Goal: Check status: Check status

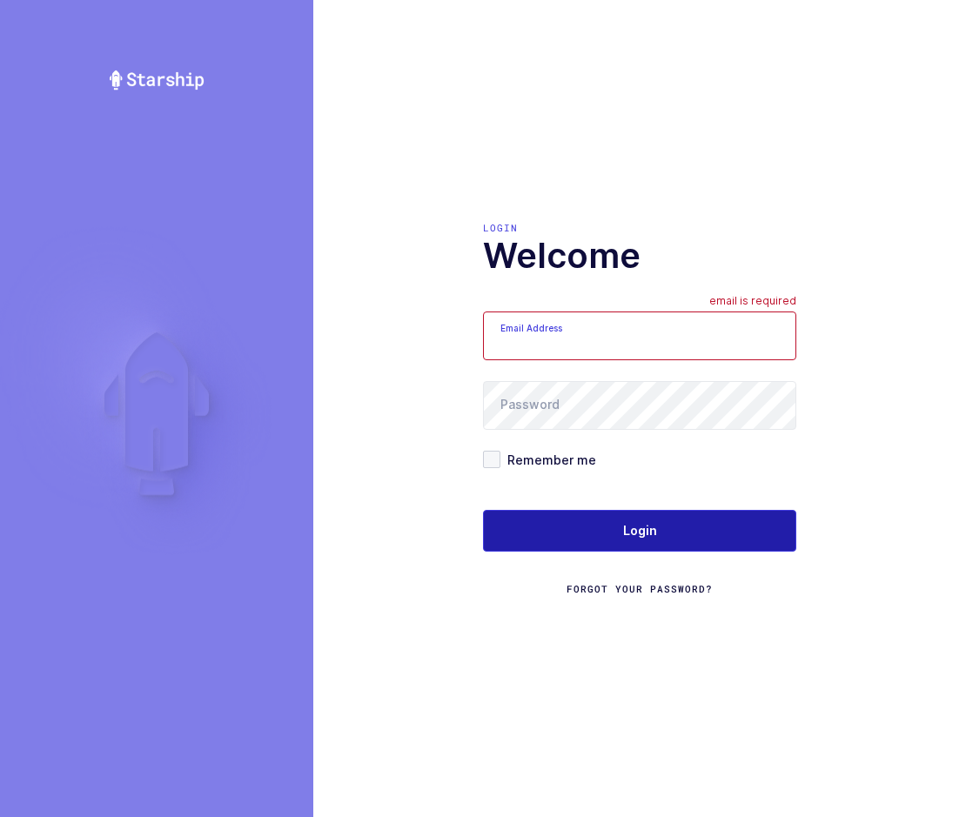
type input "[EMAIL_ADDRESS][DOMAIN_NAME]"
click at [629, 529] on span "Login" at bounding box center [640, 530] width 34 height 17
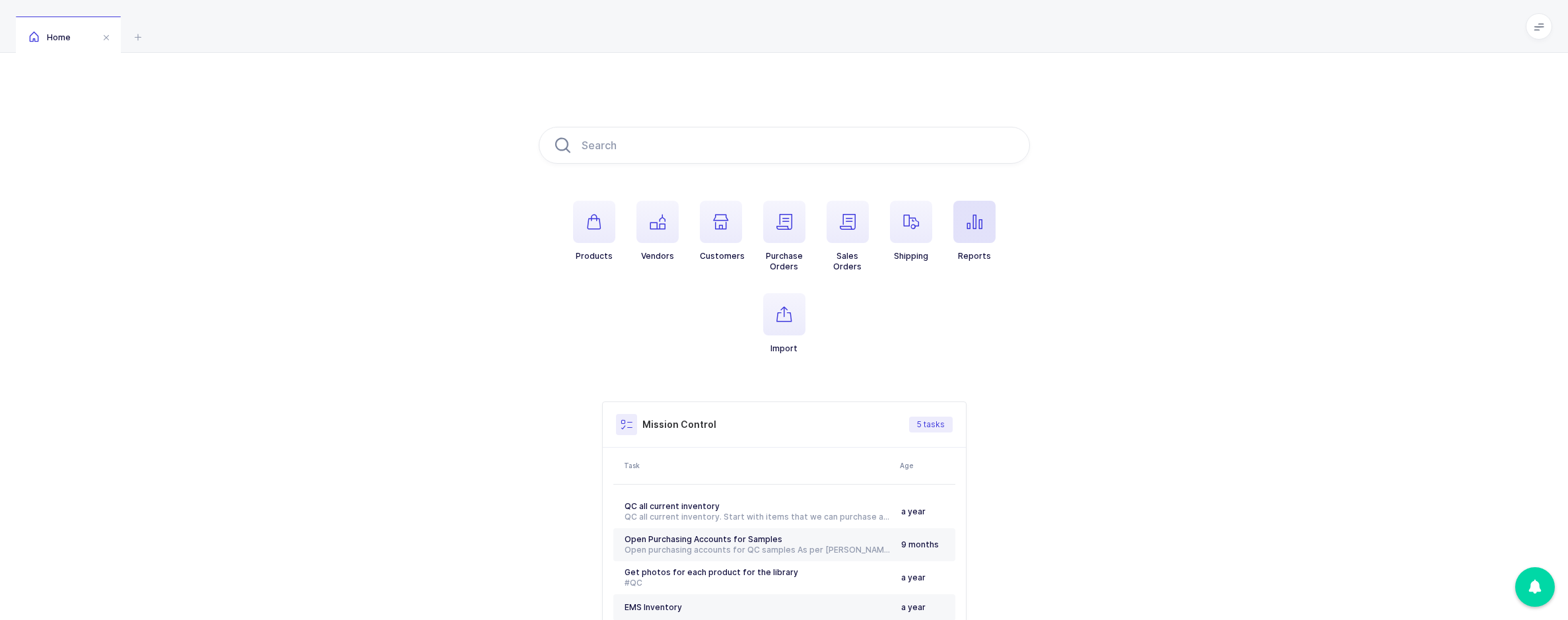
click at [732, 236] on span "button" at bounding box center [974, 222] width 43 height 42
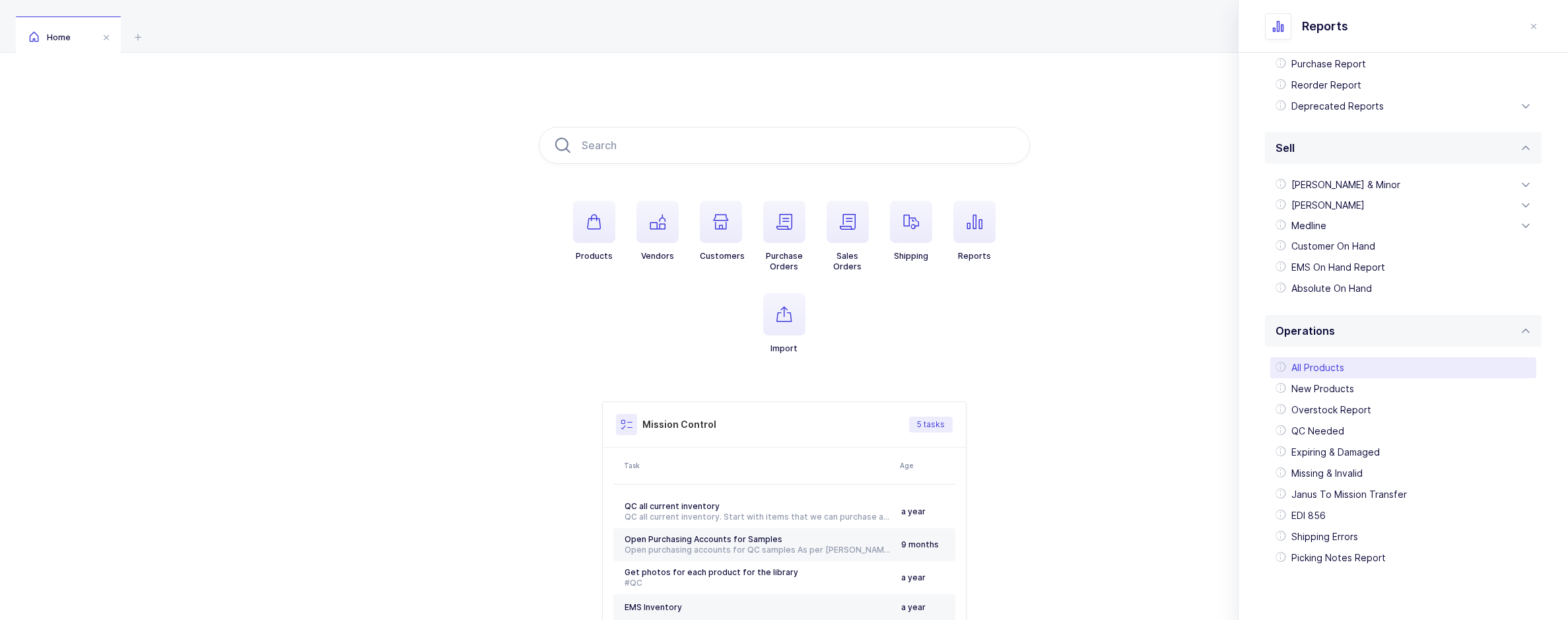
scroll to position [233, 0]
click at [732, 520] on div "EDI 856" at bounding box center [1403, 515] width 266 height 21
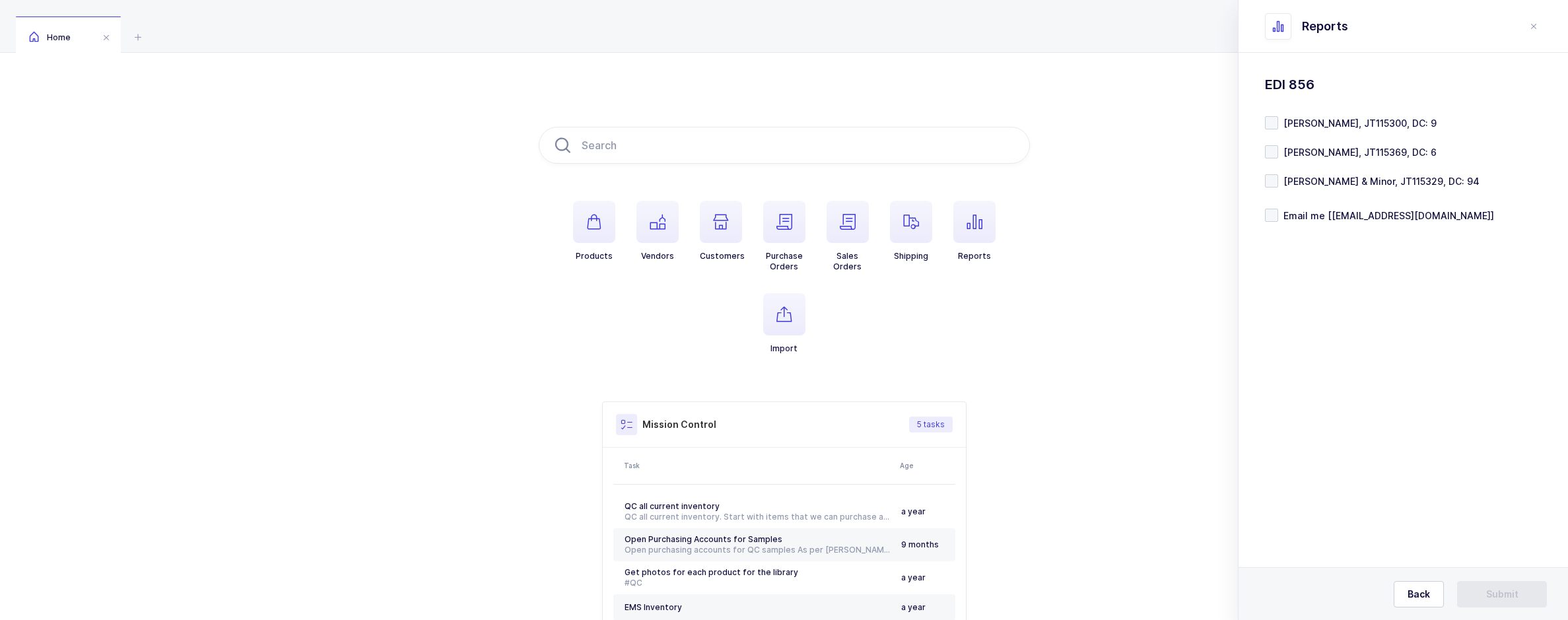
click at [732, 152] on div "Standard Wishlists Targets Report Supplier Price Analysis Opportunities Report …" at bounding box center [1403, 182] width 329 height 259
click at [732, 155] on span at bounding box center [1271, 151] width 13 height 13
click at [732, 145] on input "Henry Schein, JT115369, DC: 6" at bounding box center [1278, 145] width 0 height 0
click at [732, 589] on span "Submit" at bounding box center [1502, 593] width 33 height 13
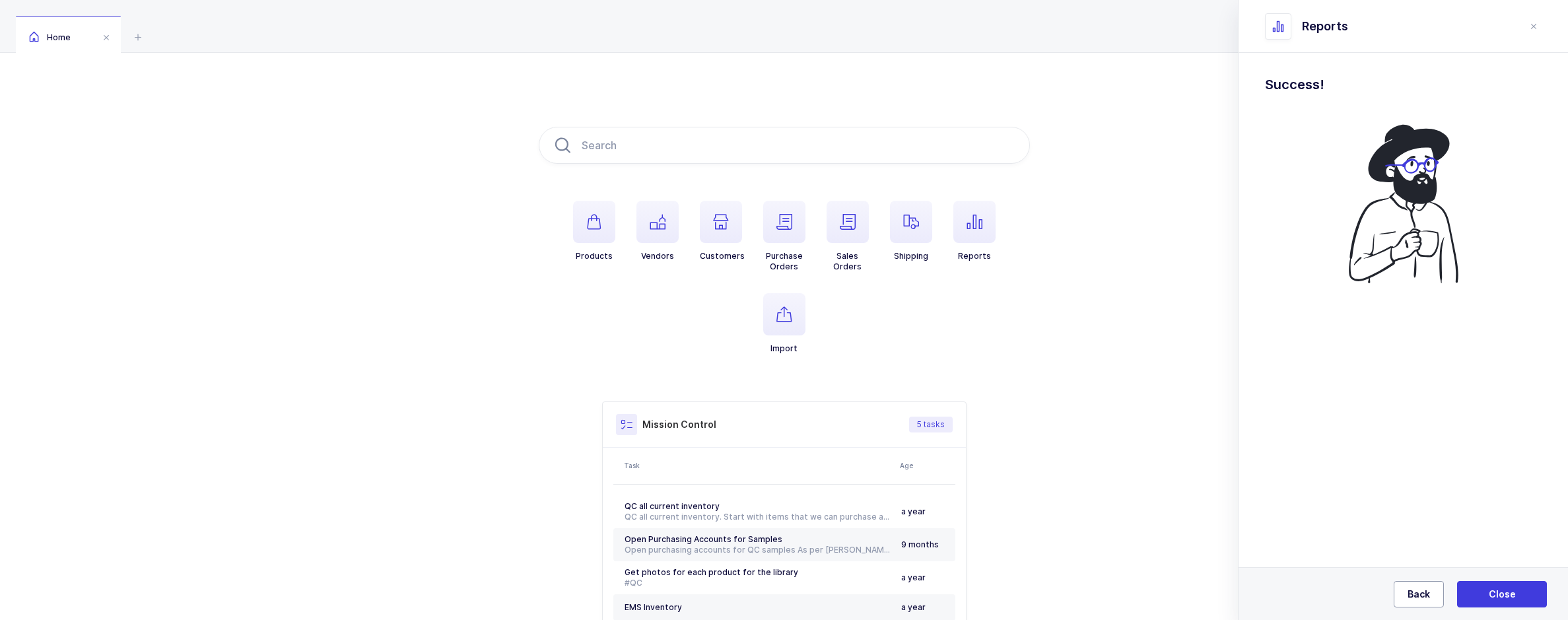
click at [732, 606] on button "Back" at bounding box center [1418, 594] width 50 height 27
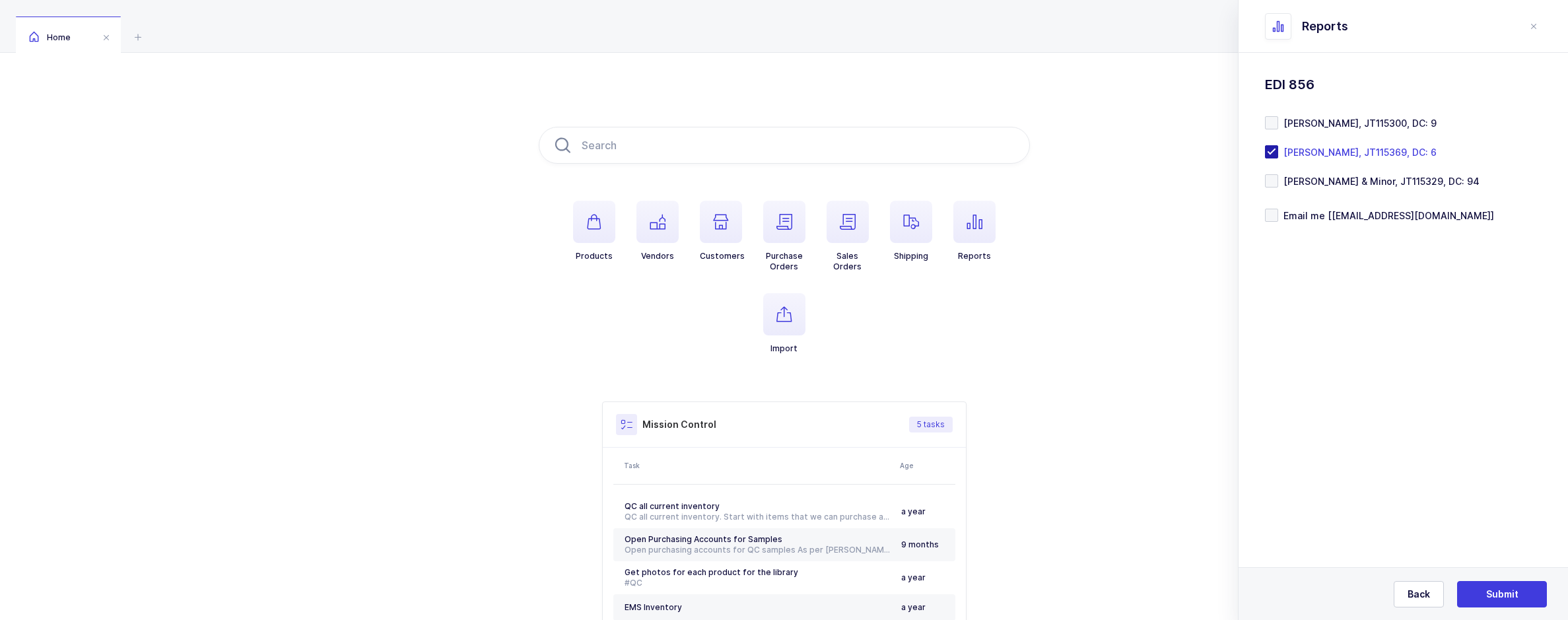
click at [732, 155] on span at bounding box center [1271, 151] width 13 height 13
click at [732, 145] on input "Henry Schein, JT115369, DC: 6" at bounding box center [1278, 145] width 0 height 0
click at [732, 127] on span at bounding box center [1271, 122] width 13 height 13
click at [732, 116] on input "Henry Schein, JT115300, DC: 9" at bounding box center [1278, 116] width 0 height 0
click at [732, 595] on span "Submit" at bounding box center [1502, 593] width 33 height 13
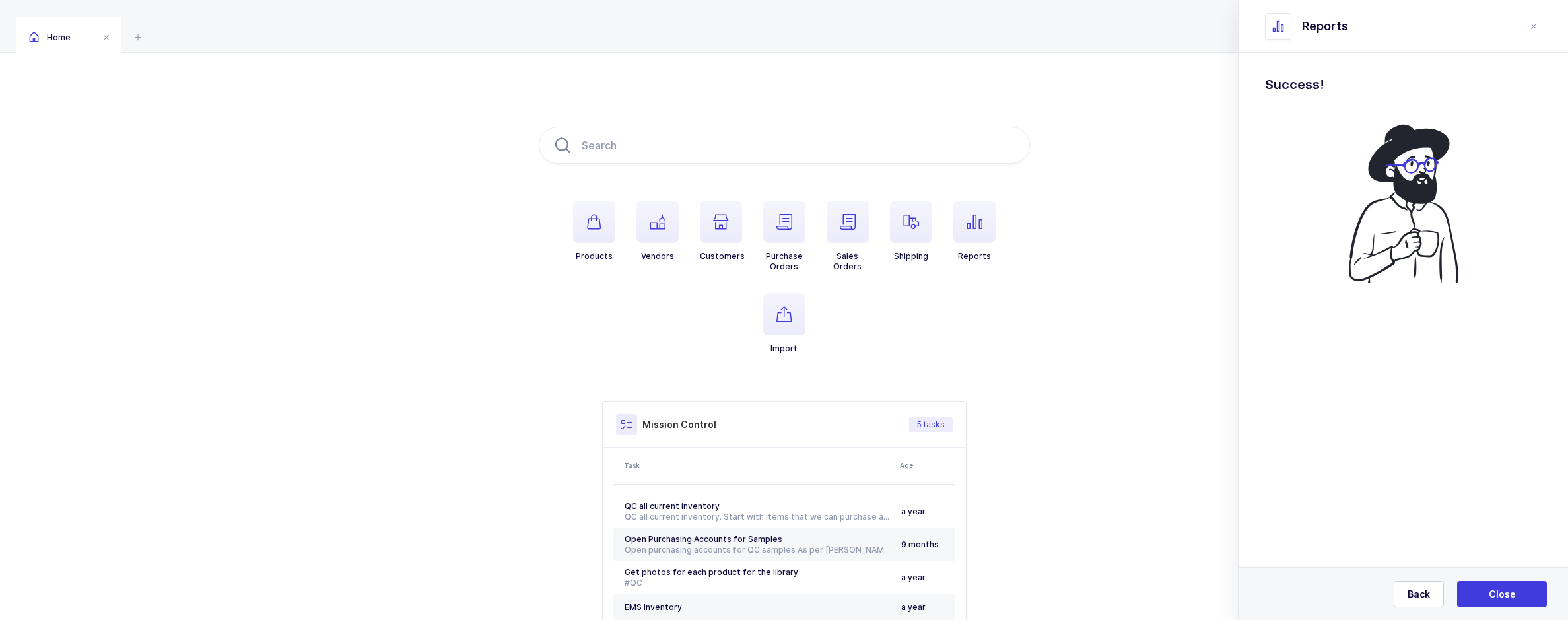
click at [194, 385] on div "Products Vendors Customers Purchase Orders Sales Orders Shipping Reports Import…" at bounding box center [784, 395] width 1568 height 685
click at [732, 226] on span "button" at bounding box center [912, 222] width 43 height 42
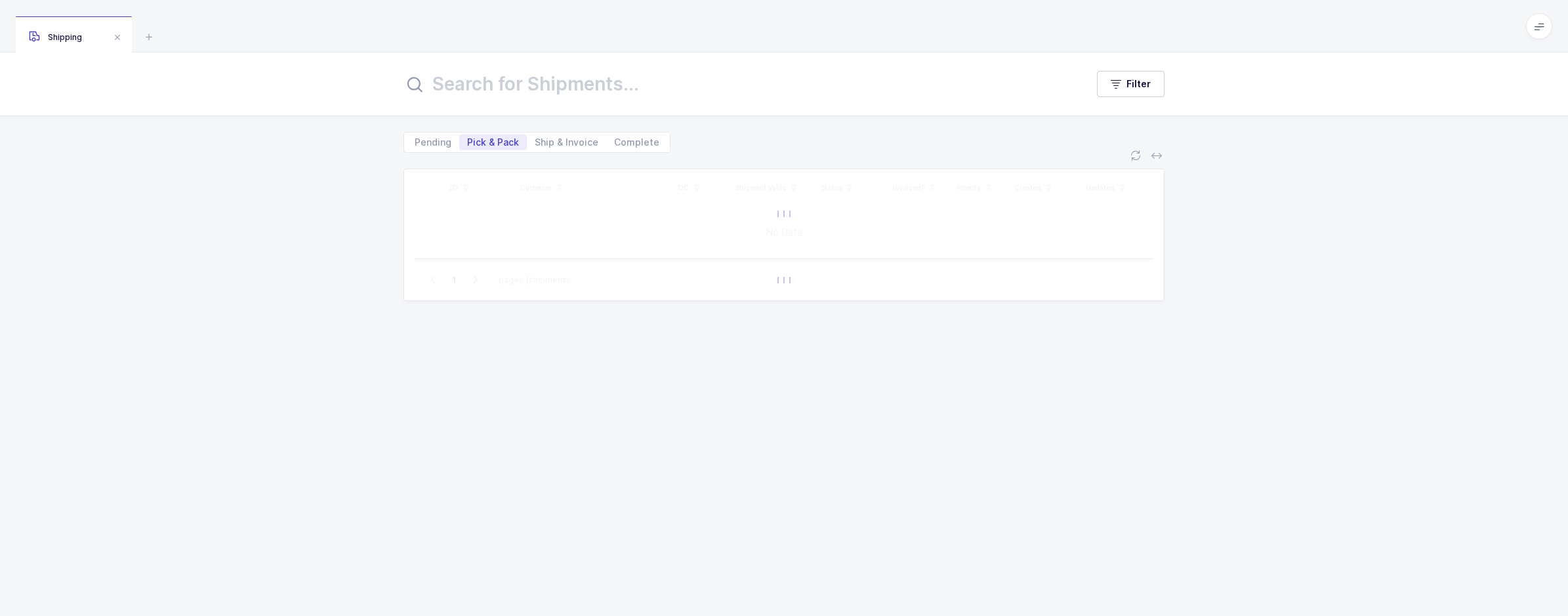
click at [515, 94] on input "text" at bounding box center [737, 84] width 667 height 32
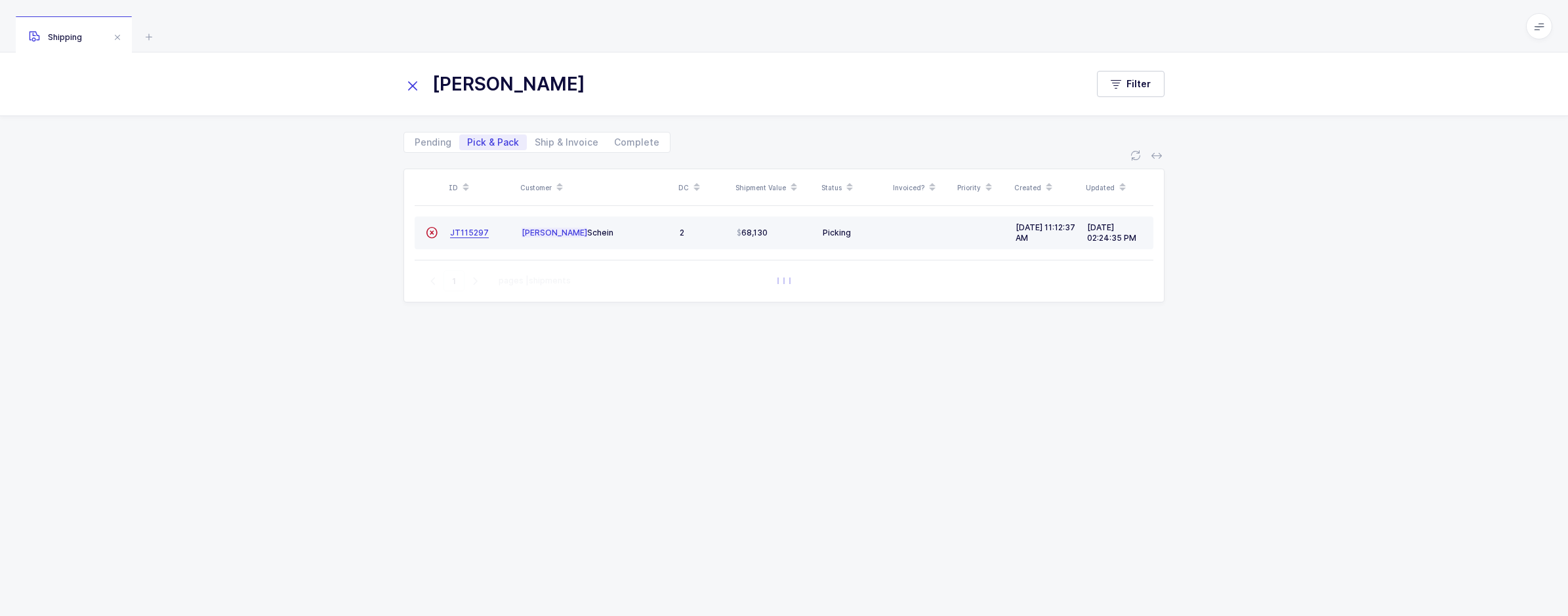
type input "HENRY"
click at [484, 233] on span "JT115297" at bounding box center [469, 232] width 38 height 10
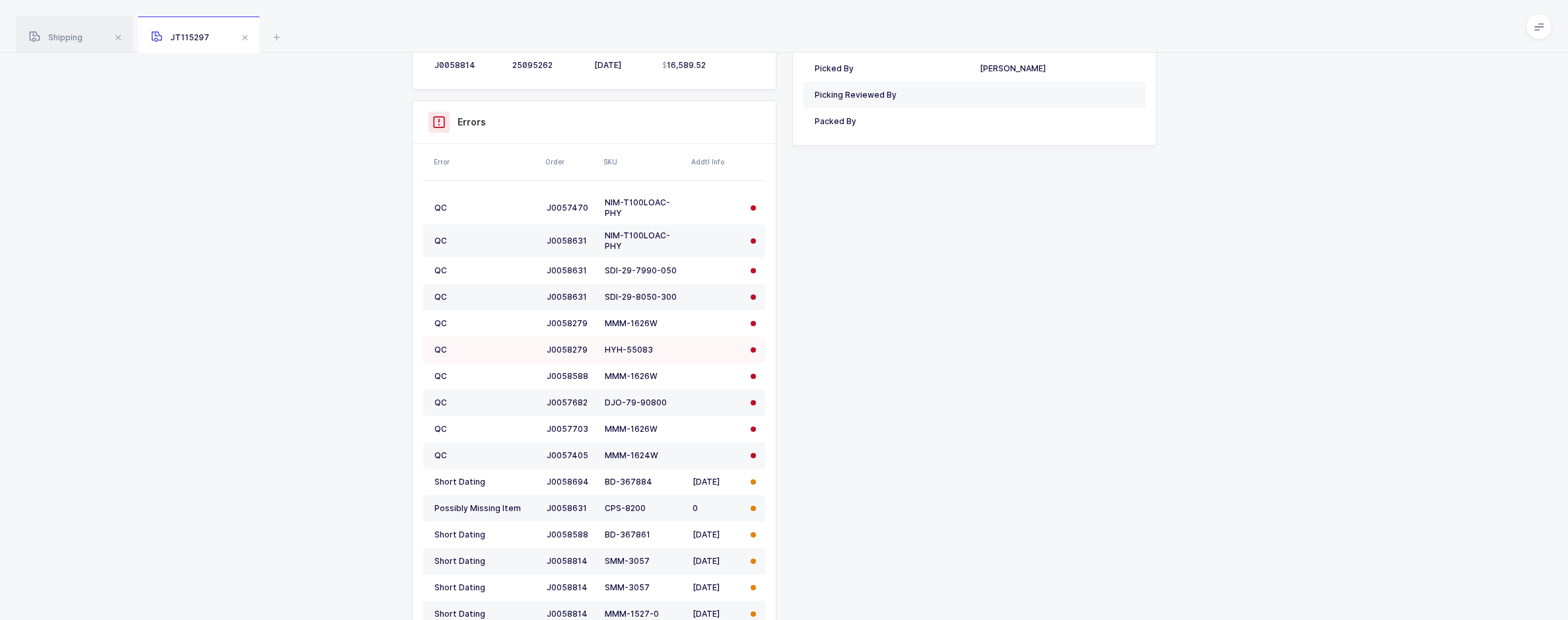
scroll to position [703, 0]
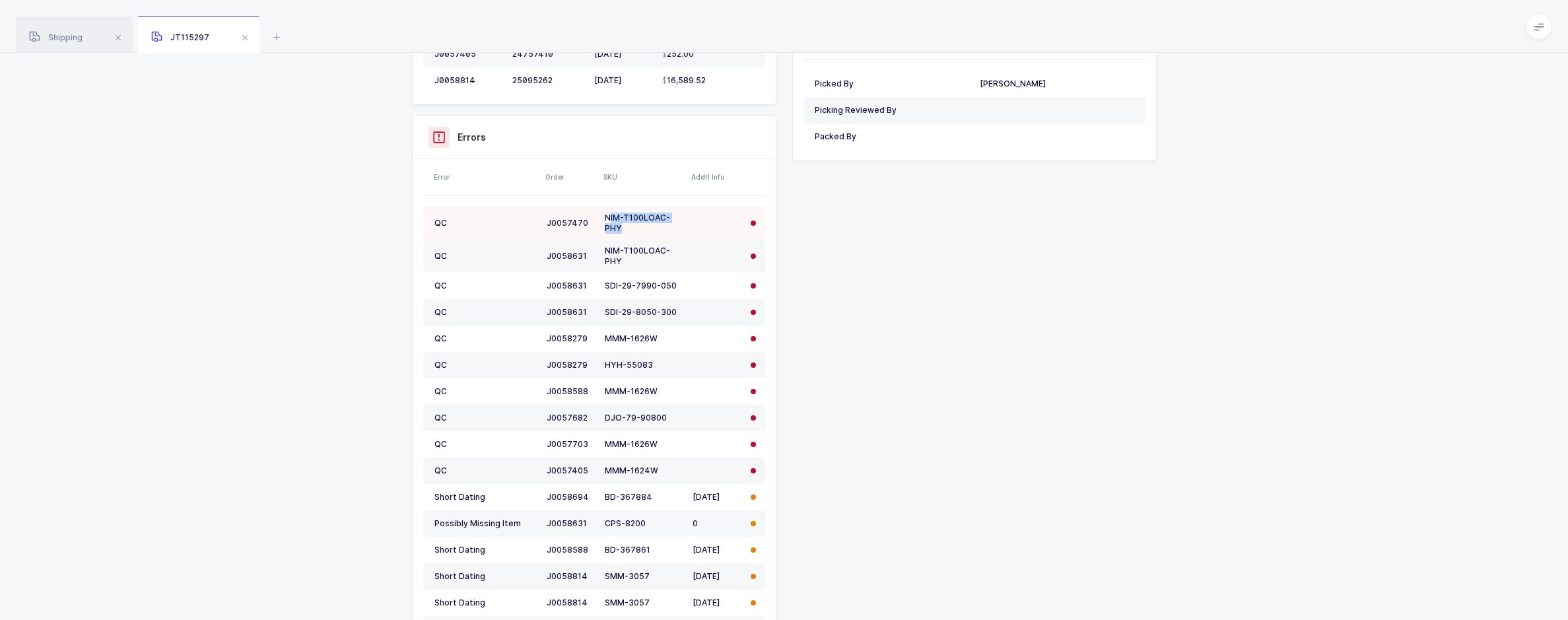
drag, startPoint x: 624, startPoint y: 229, endPoint x: 607, endPoint y: 219, distance: 19.7
click at [607, 219] on div "NIM-T100LOAC-PHY" at bounding box center [644, 223] width 77 height 21
drag, startPoint x: 607, startPoint y: 219, endPoint x: 905, endPoint y: 288, distance: 305.9
click at [732, 288] on div "Shipment Info Shipment Number JT115297 Status Picking Customer Henry Schein DC …" at bounding box center [784, 172] width 760 height 1330
drag, startPoint x: 653, startPoint y: 369, endPoint x: 600, endPoint y: 367, distance: 53.0
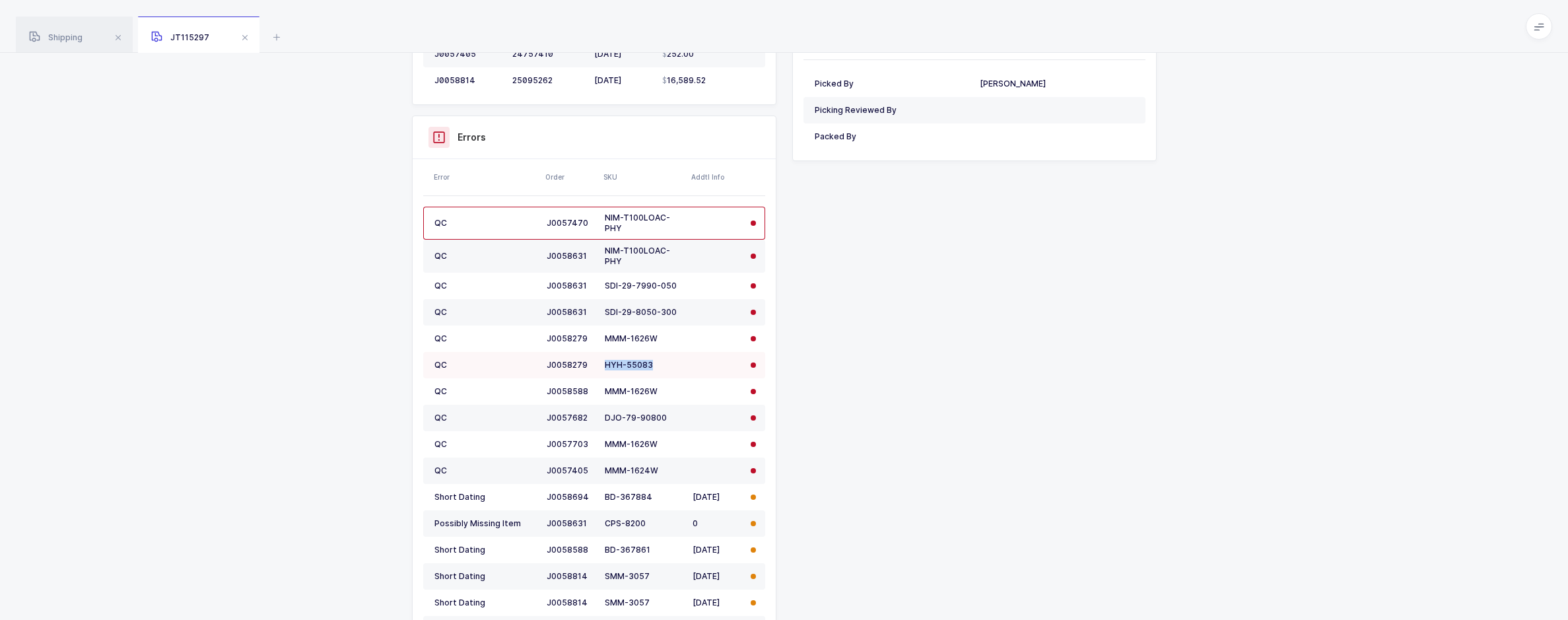
click at [600, 367] on td "HYH-55083" at bounding box center [644, 365] width 88 height 27
click at [732, 417] on div "Shipment Info Shipment Number JT115297 Status Picking Customer Henry Schein DC …" at bounding box center [784, 172] width 760 height 1330
click at [732, 332] on div "Shipment Info Shipment Number JT115297 Status Picking Customer Henry Schein DC …" at bounding box center [784, 177] width 1568 height 1383
click at [732, 317] on div "Shipment Info Shipment Number JT115297 Status Picking Customer Henry Schein DC …" at bounding box center [784, 177] width 1568 height 1383
drag, startPoint x: 656, startPoint y: 366, endPoint x: 606, endPoint y: 366, distance: 50.0
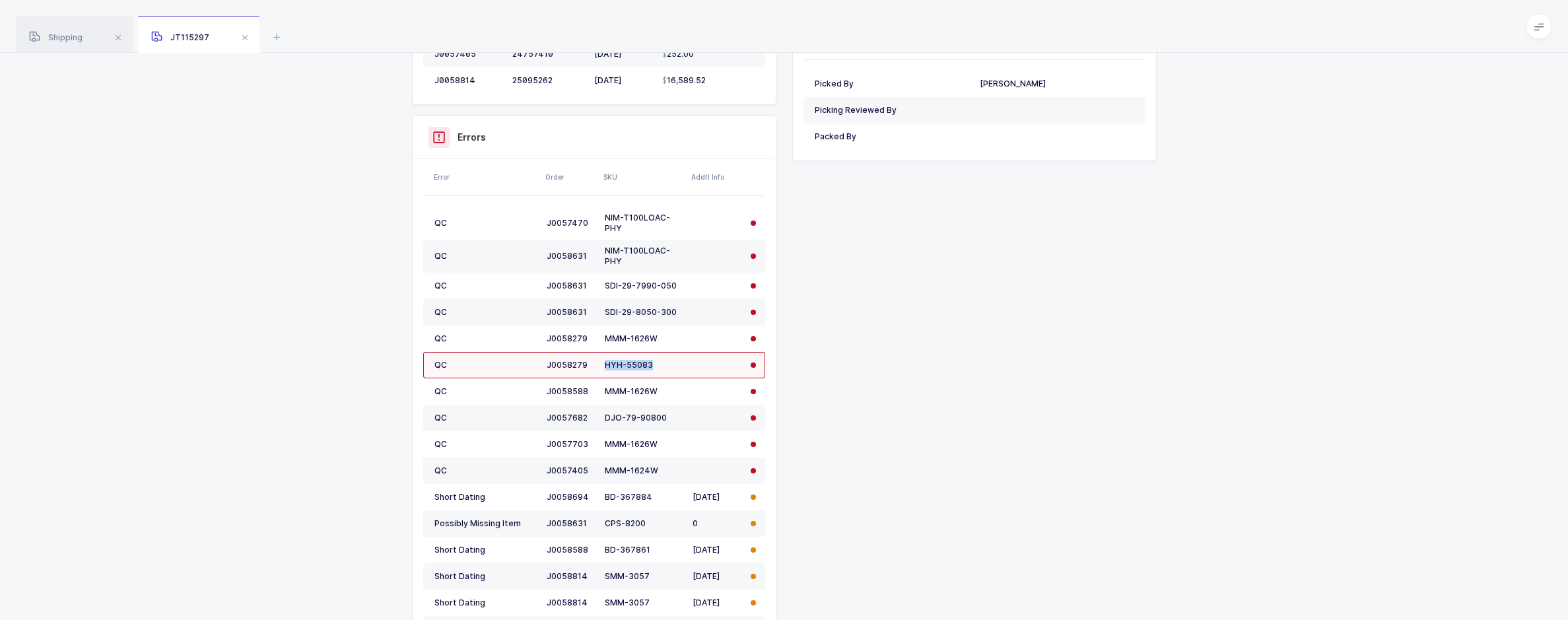
click at [606, 366] on div "HYH-55083" at bounding box center [644, 365] width 77 height 11
copy div "HYH-55083"
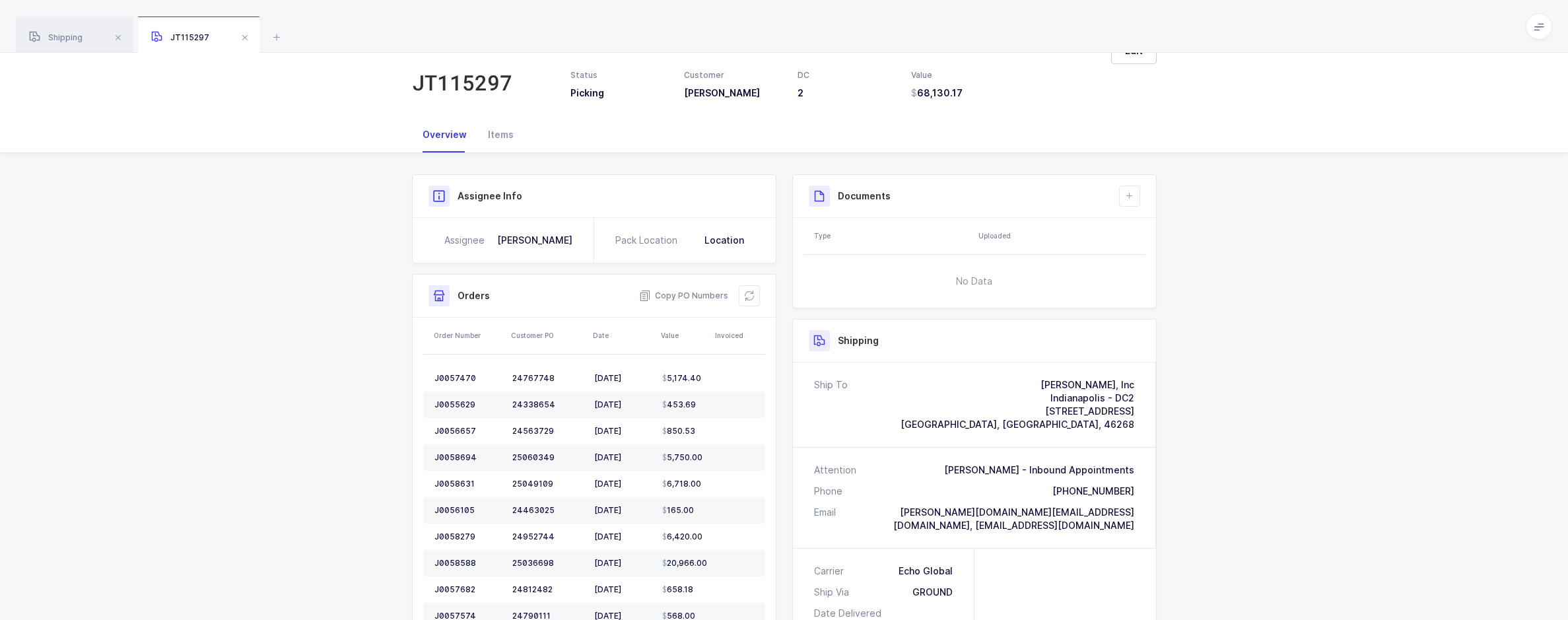
scroll to position [0, 0]
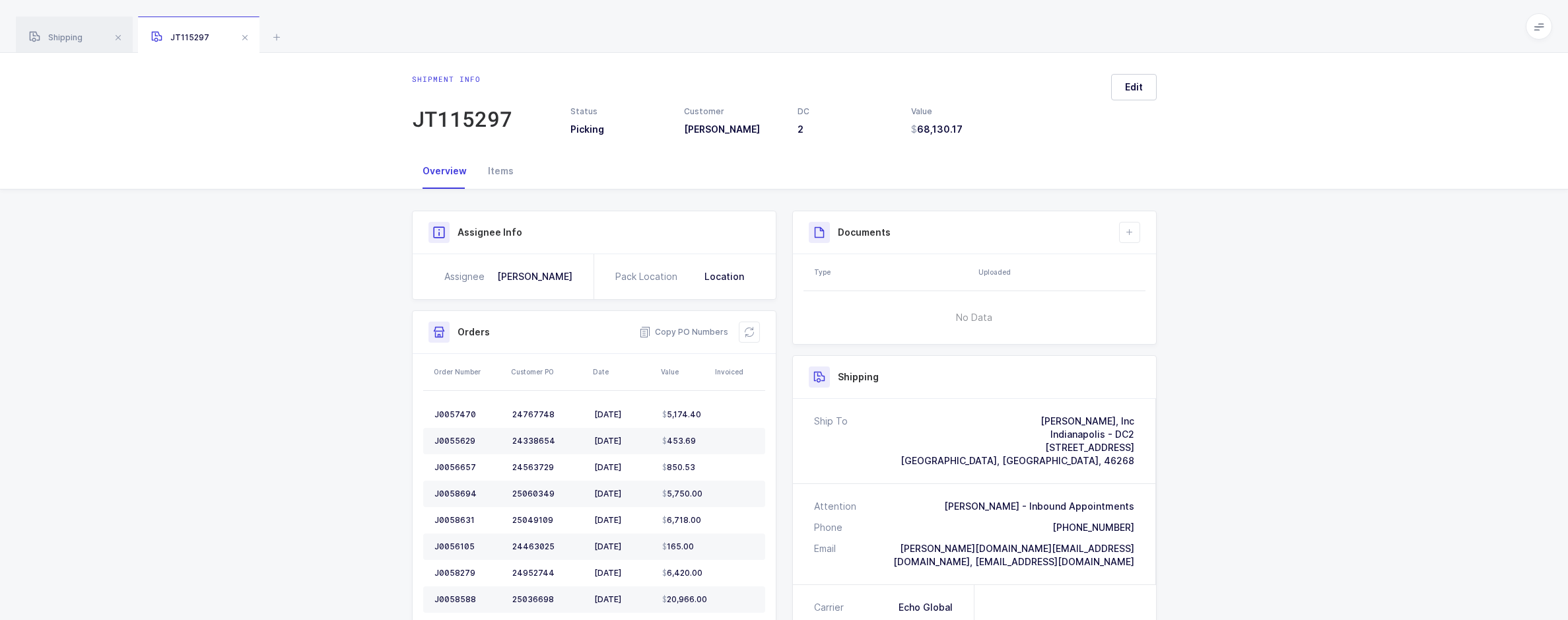
drag, startPoint x: 506, startPoint y: 174, endPoint x: 577, endPoint y: 181, distance: 71.3
click at [506, 174] on div "Items" at bounding box center [501, 171] width 47 height 36
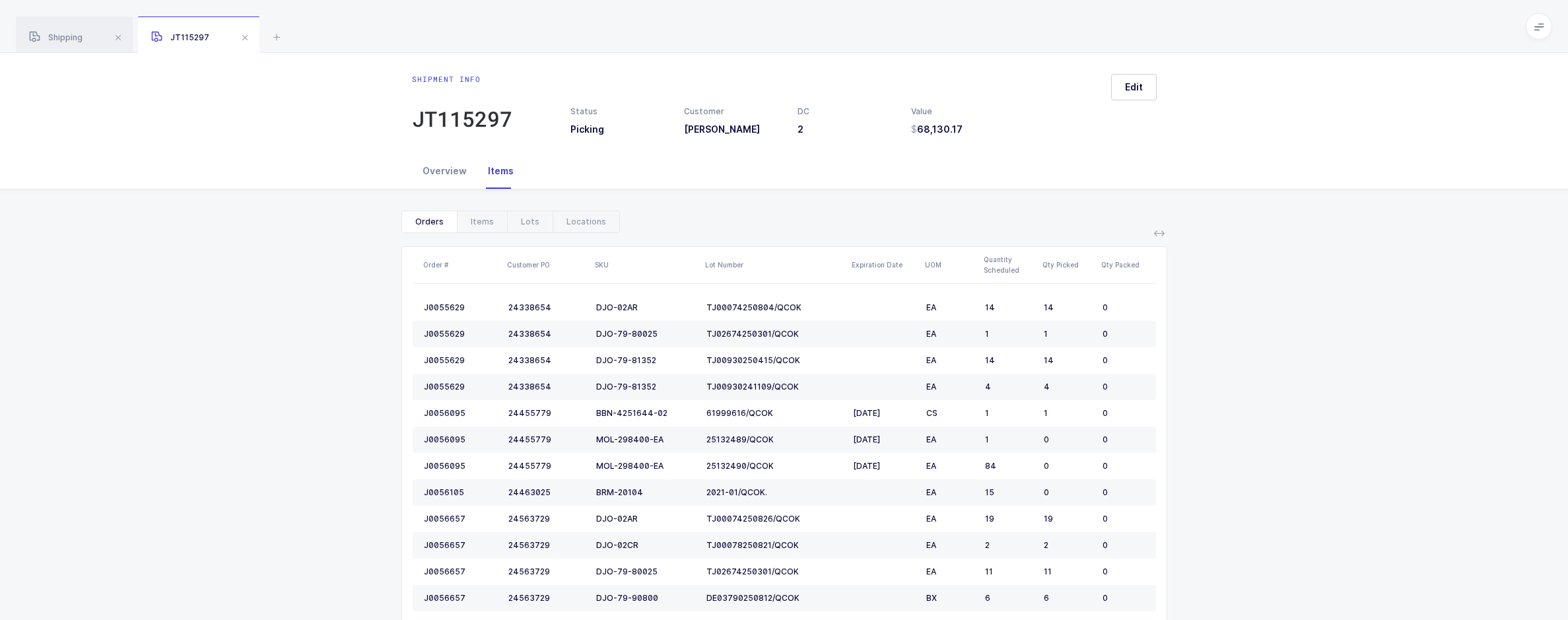
click at [455, 176] on div "Overview" at bounding box center [445, 171] width 65 height 36
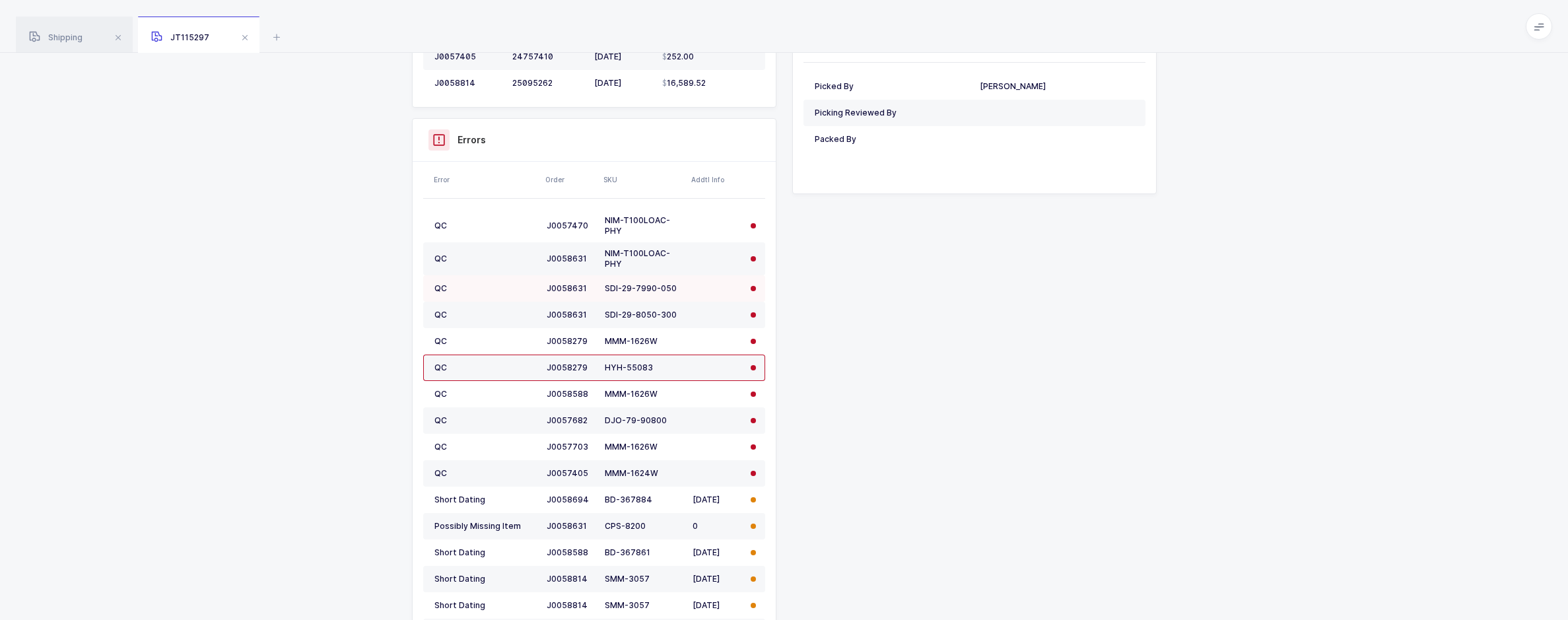
scroll to position [695, 0]
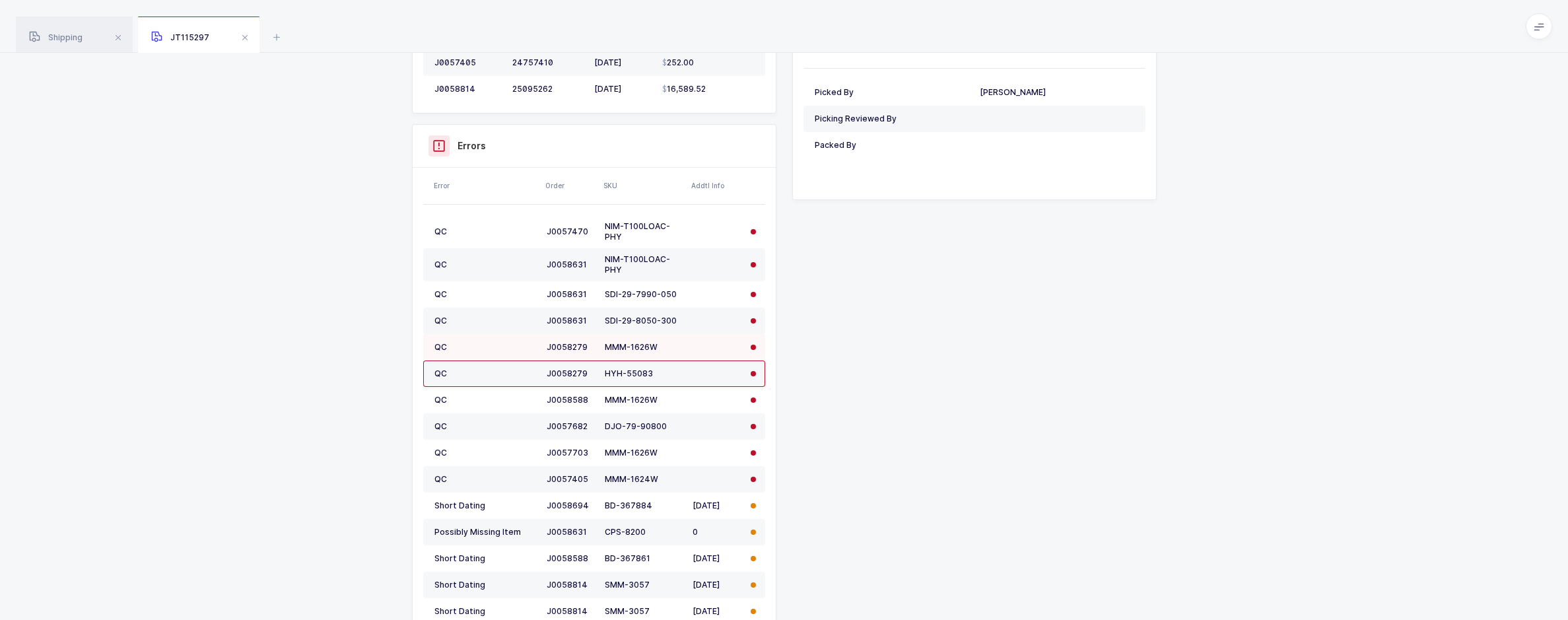
click at [658, 345] on div "MMM-1626W" at bounding box center [644, 348] width 77 height 11
drag, startPoint x: 669, startPoint y: 429, endPoint x: 592, endPoint y: 420, distance: 77.5
click at [592, 420] on tr "QC J0057682 DJO-79-90800" at bounding box center [594, 426] width 342 height 27
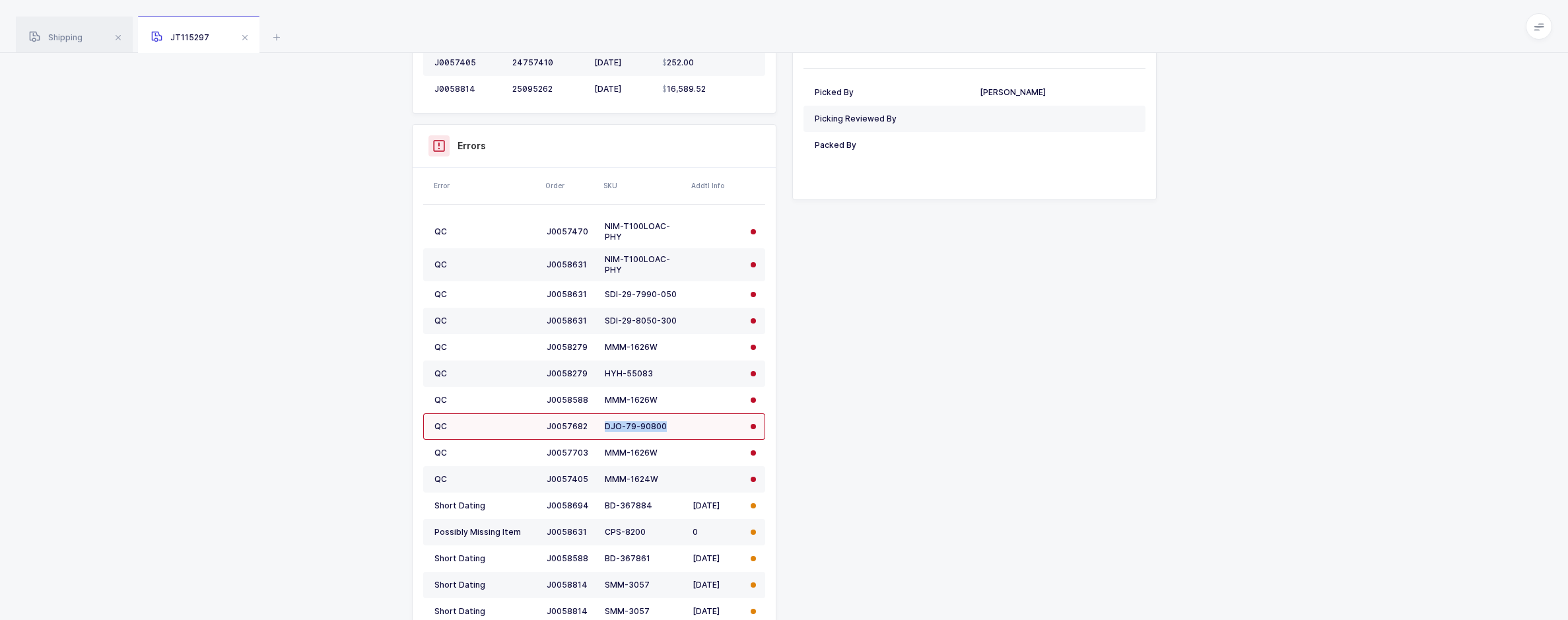
copy tr "DJO-79-90800"
click at [681, 224] on div "NIM-T100LOAC-PHY" at bounding box center [644, 231] width 77 height 21
click at [654, 432] on td "DJO-79-90800" at bounding box center [644, 426] width 88 height 27
drag, startPoint x: 663, startPoint y: 426, endPoint x: 606, endPoint y: 423, distance: 57.1
click at [606, 423] on div "DJO-79-90800" at bounding box center [644, 426] width 77 height 11
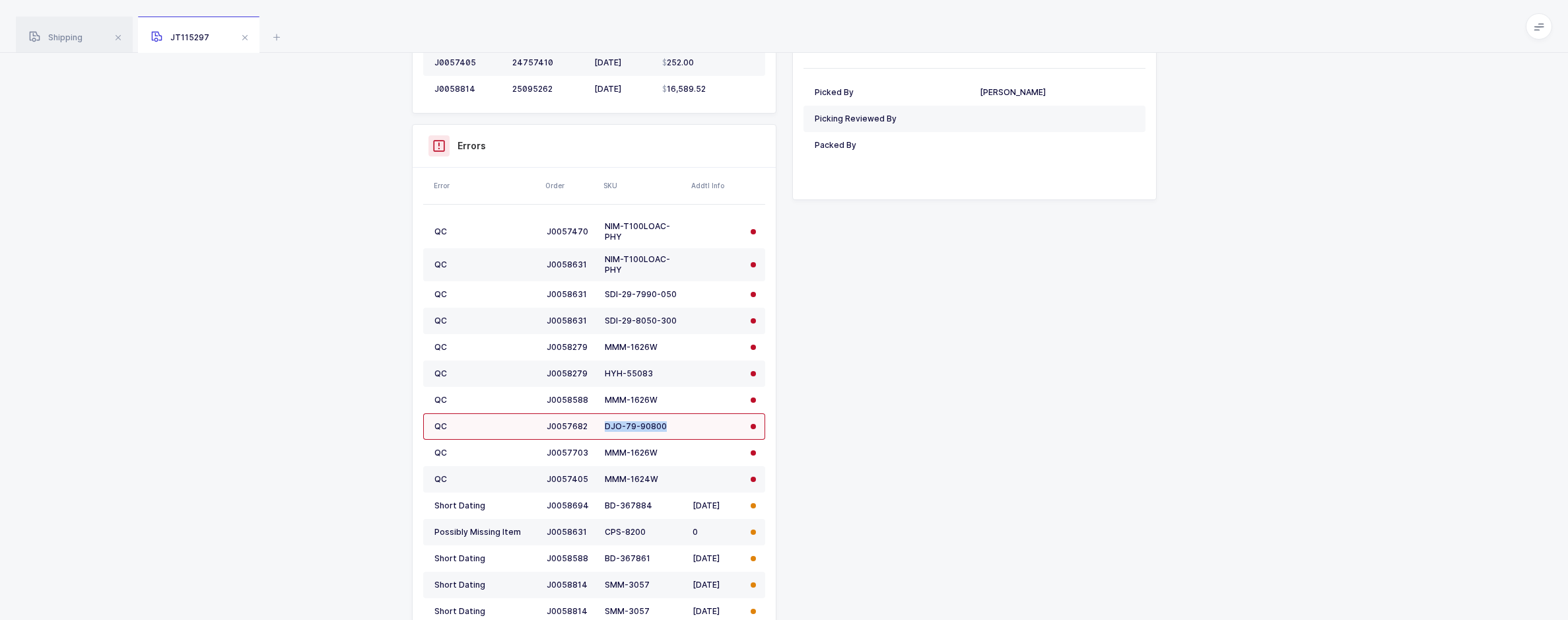
copy div "DJO-79-90800"
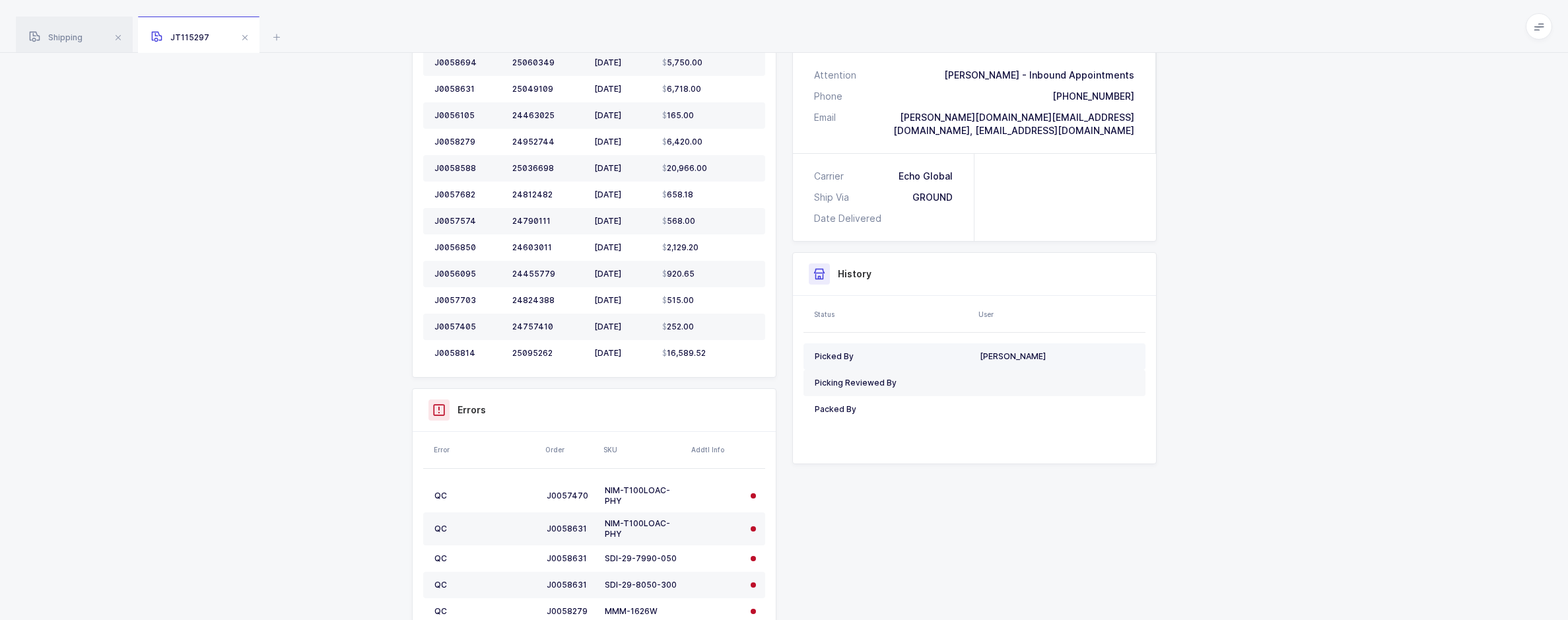
scroll to position [0, 0]
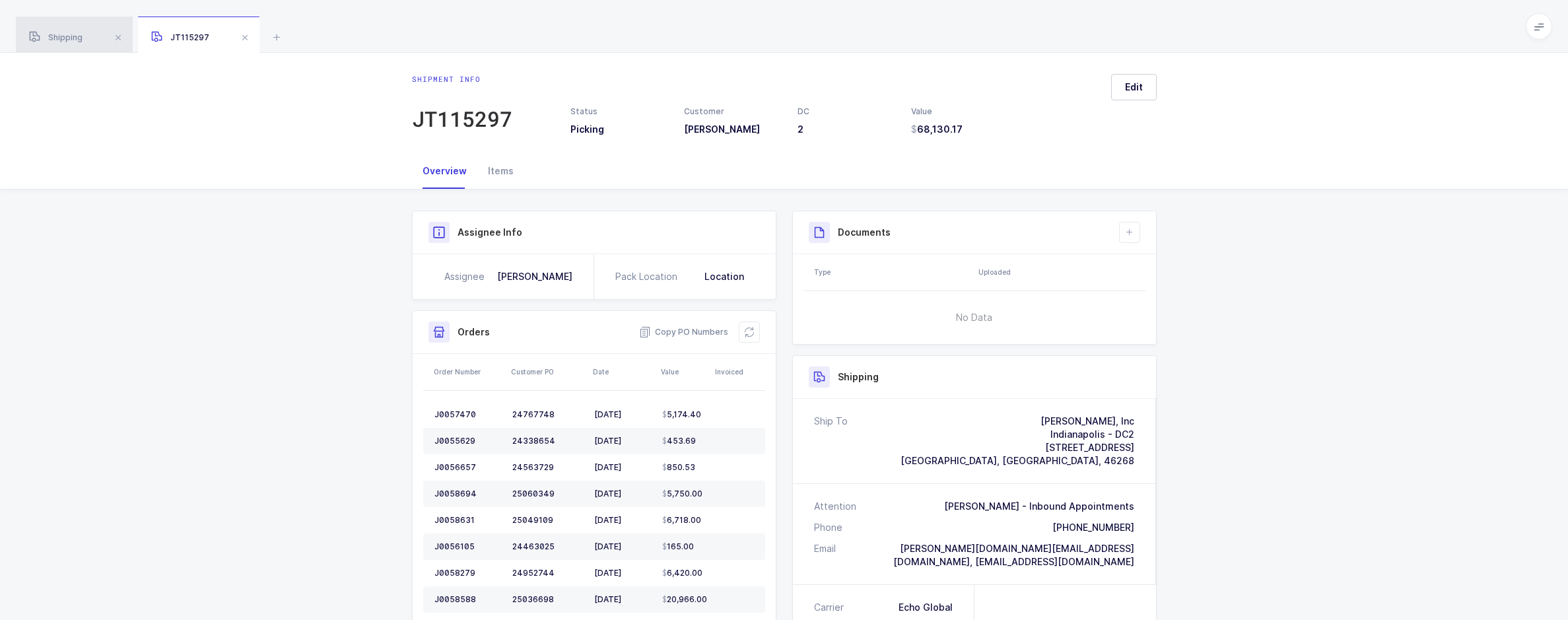
click at [41, 49] on div "Shipping" at bounding box center [74, 35] width 117 height 37
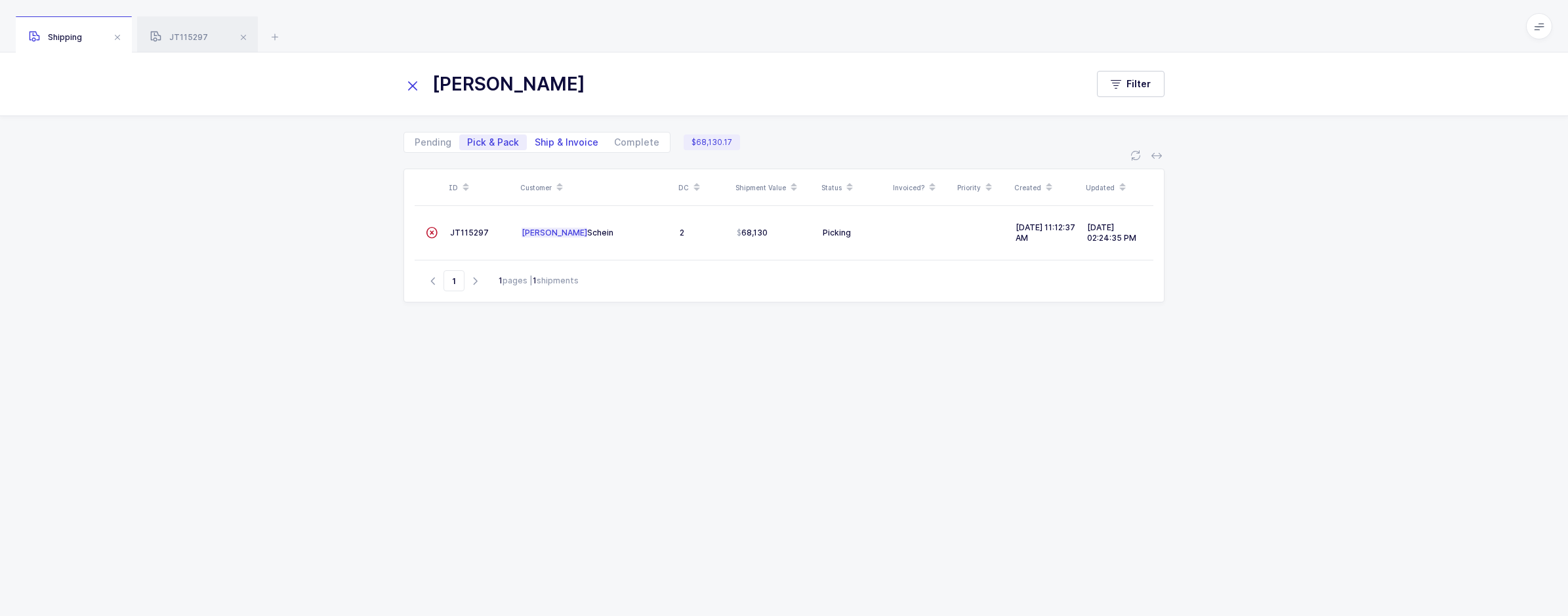
click at [565, 144] on span "Ship & Invoice" at bounding box center [566, 143] width 63 height 9
click at [535, 143] on input "Ship & Invoice" at bounding box center [531, 138] width 8 height 8
radio input "true"
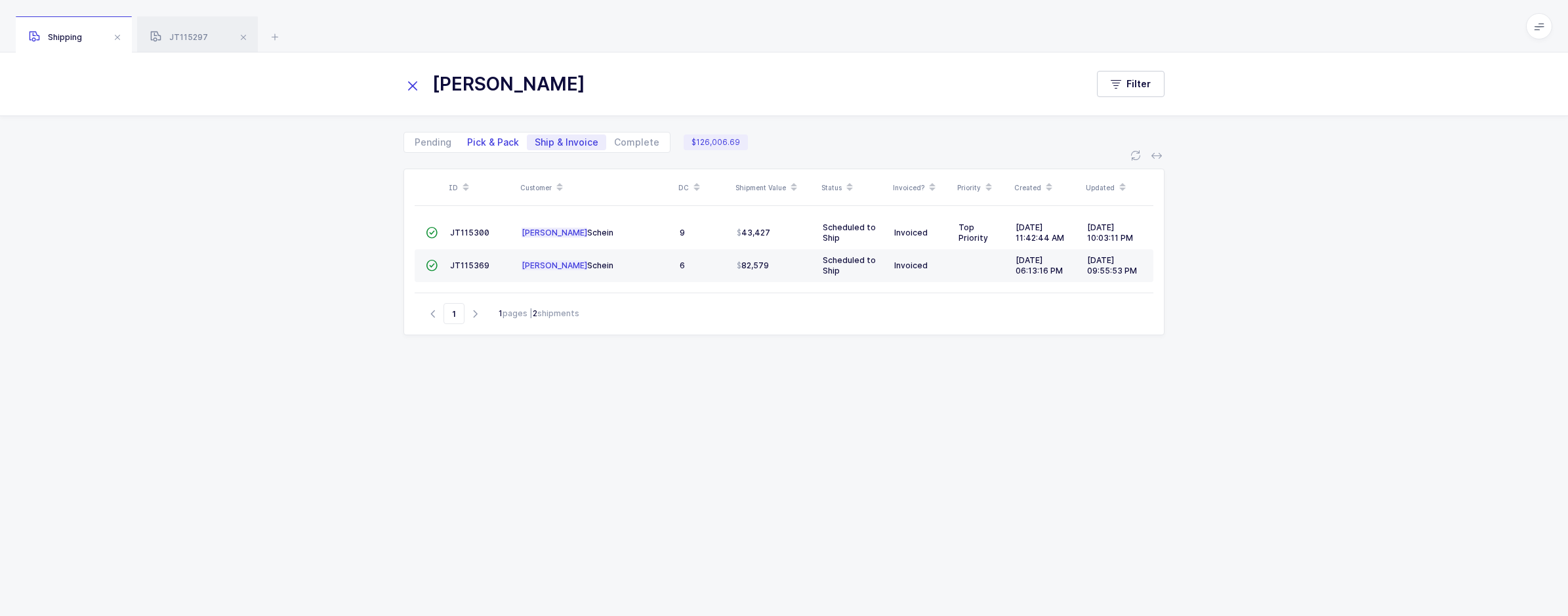
click at [496, 143] on span "Pick & Pack" at bounding box center [492, 143] width 52 height 9
click at [468, 143] on input "Pick & Pack" at bounding box center [463, 138] width 8 height 8
radio input "true"
radio input "false"
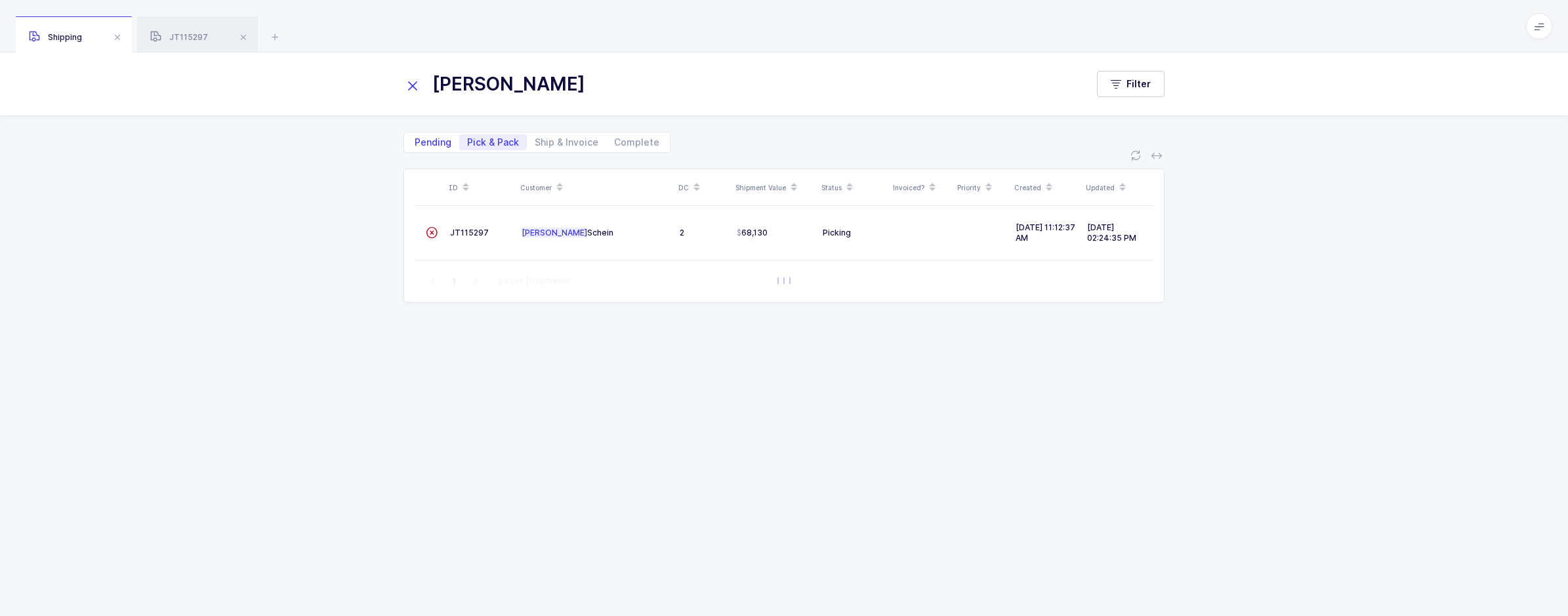
click at [440, 149] on span "Pending" at bounding box center [433, 142] width 53 height 16
click at [416, 143] on input "Pending" at bounding box center [410, 138] width 8 height 8
radio input "true"
radio input "false"
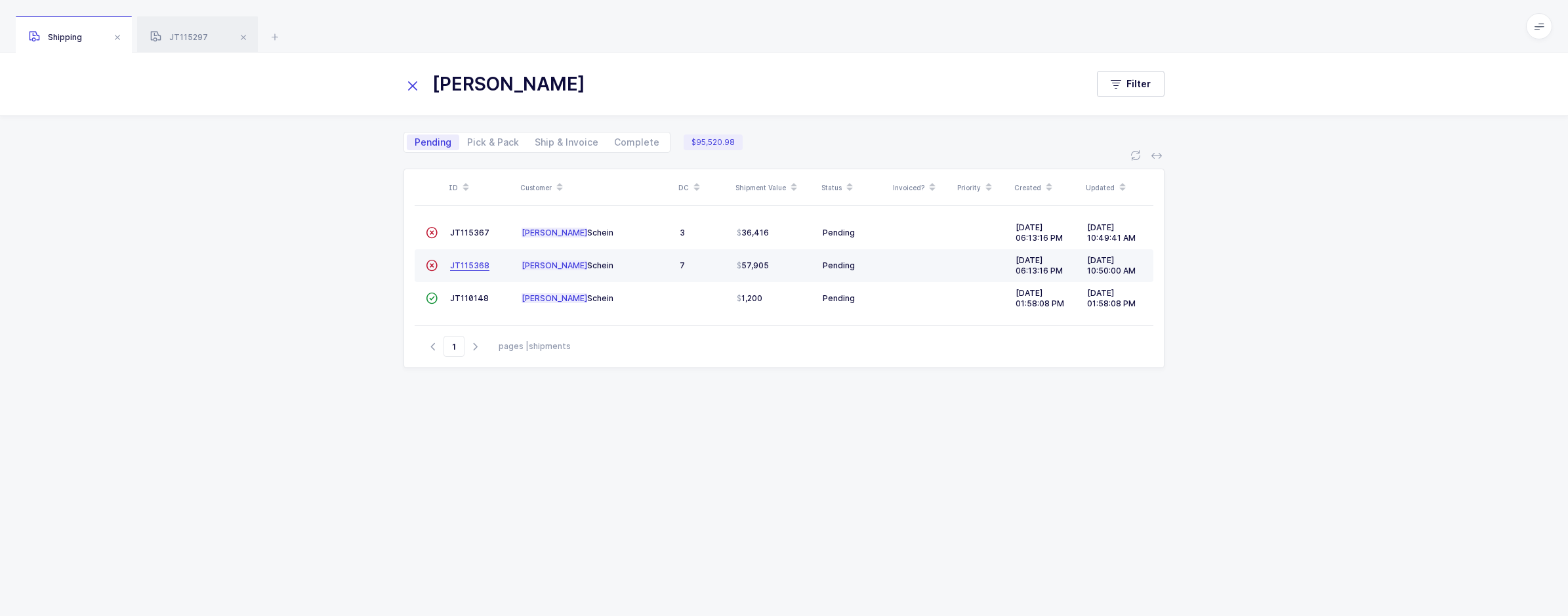
click at [475, 270] on span "JT115368" at bounding box center [470, 265] width 39 height 10
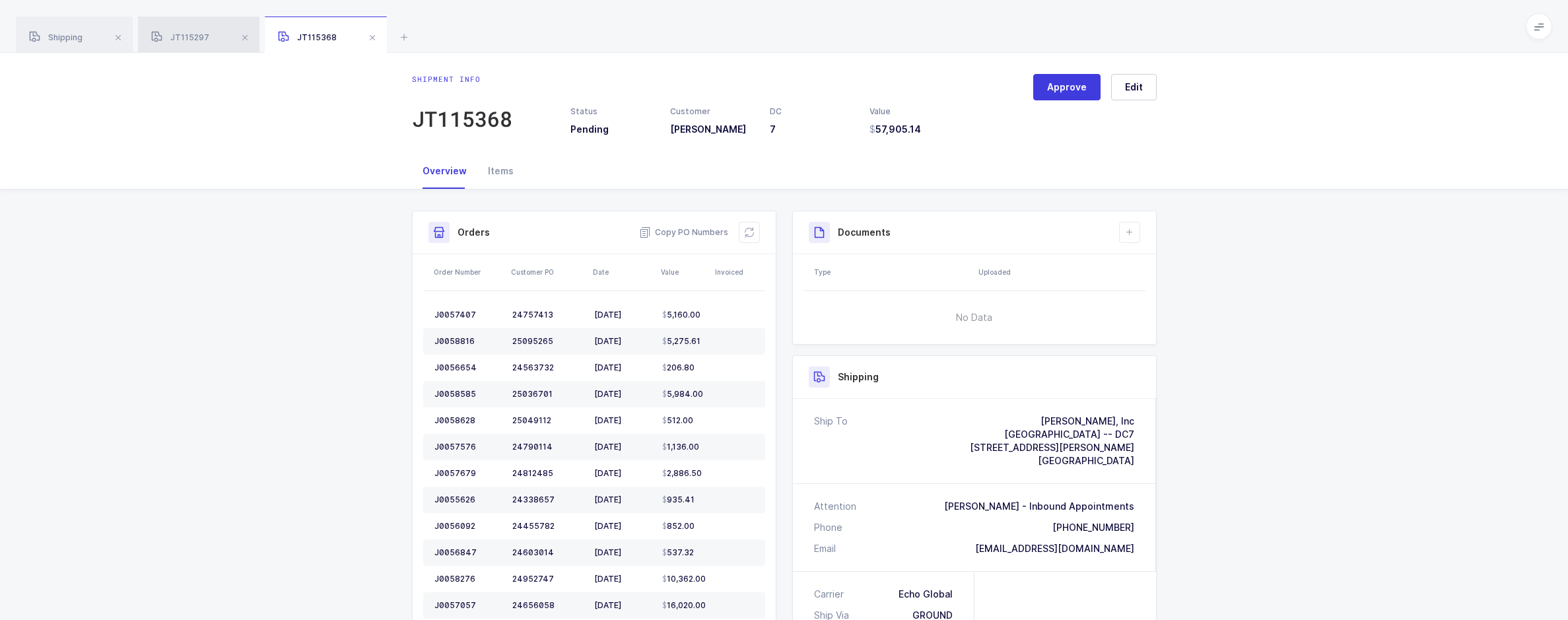
click at [211, 48] on div "JT115297" at bounding box center [199, 35] width 121 height 37
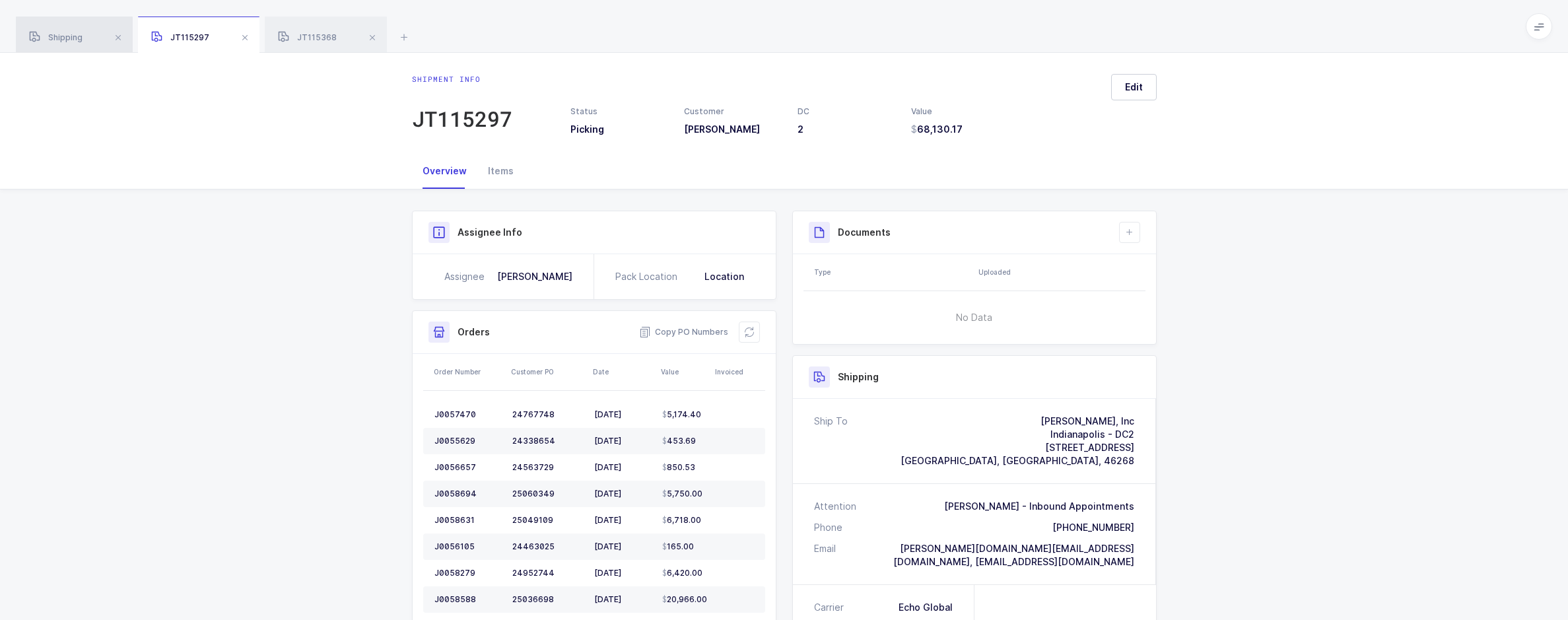
click at [83, 33] on div "Shipping" at bounding box center [74, 35] width 117 height 37
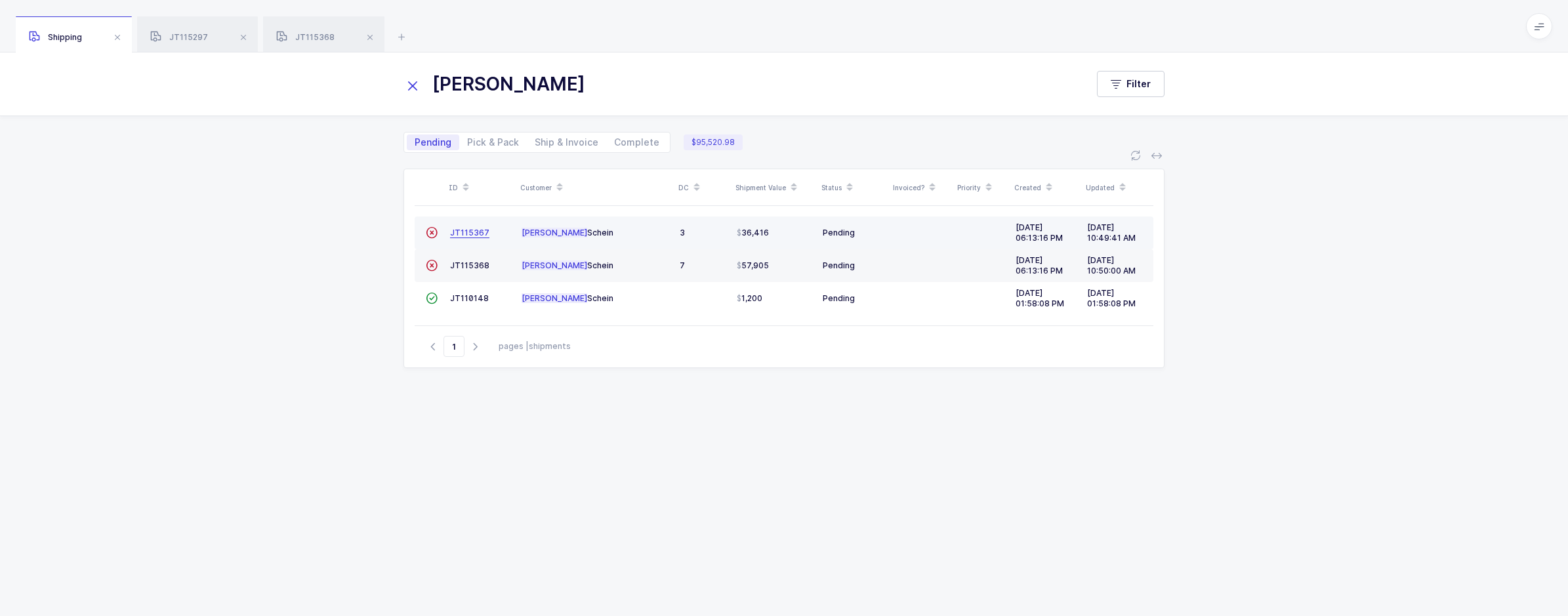
click at [459, 234] on span "JT115367" at bounding box center [470, 232] width 39 height 10
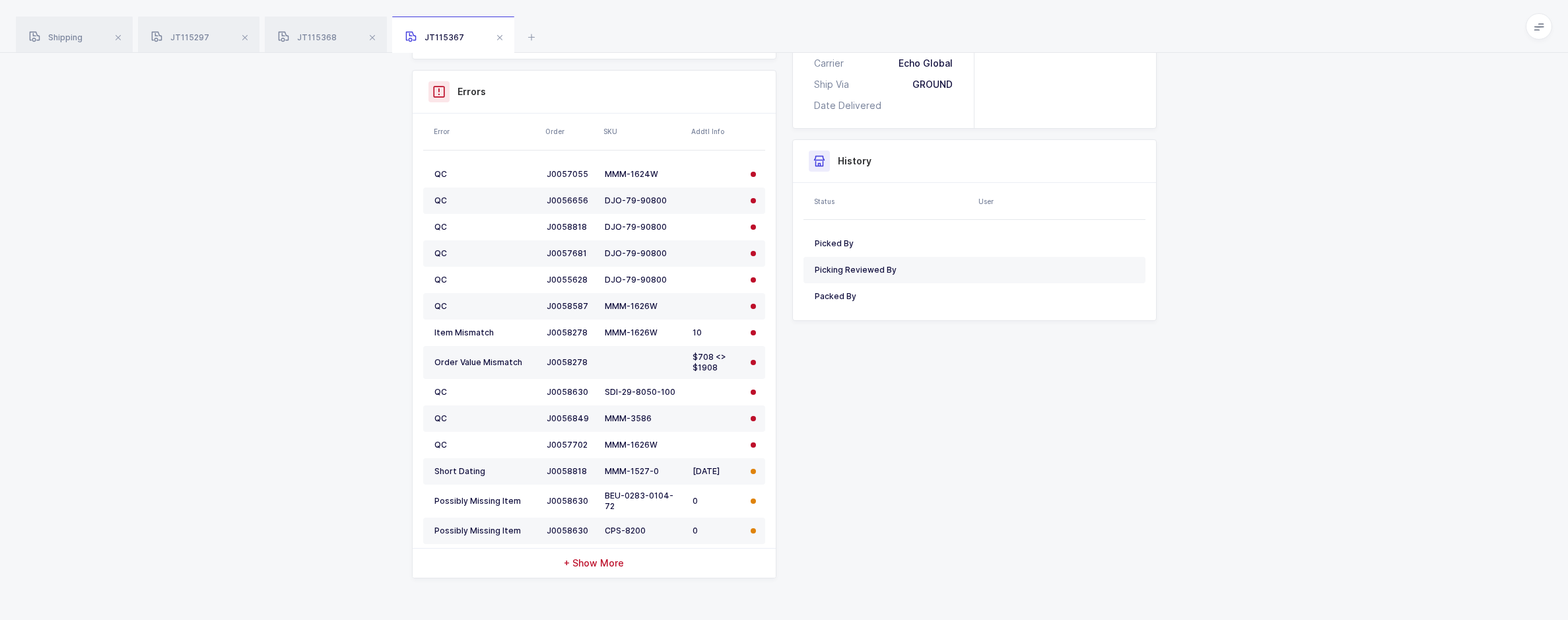
scroll to position [545, 0]
drag, startPoint x: 685, startPoint y: 357, endPoint x: 714, endPoint y: 373, distance: 33.1
click at [714, 373] on tr "Order Value Mismatch J0058278 $708 <> $1908" at bounding box center [594, 361] width 342 height 33
drag, startPoint x: 714, startPoint y: 373, endPoint x: 876, endPoint y: 383, distance: 162.3
click at [732, 383] on div "Shipment Info Approve Shipment Number JT115367 Status Pending Customer Henry Sc…" at bounding box center [784, 199] width 760 height 1065
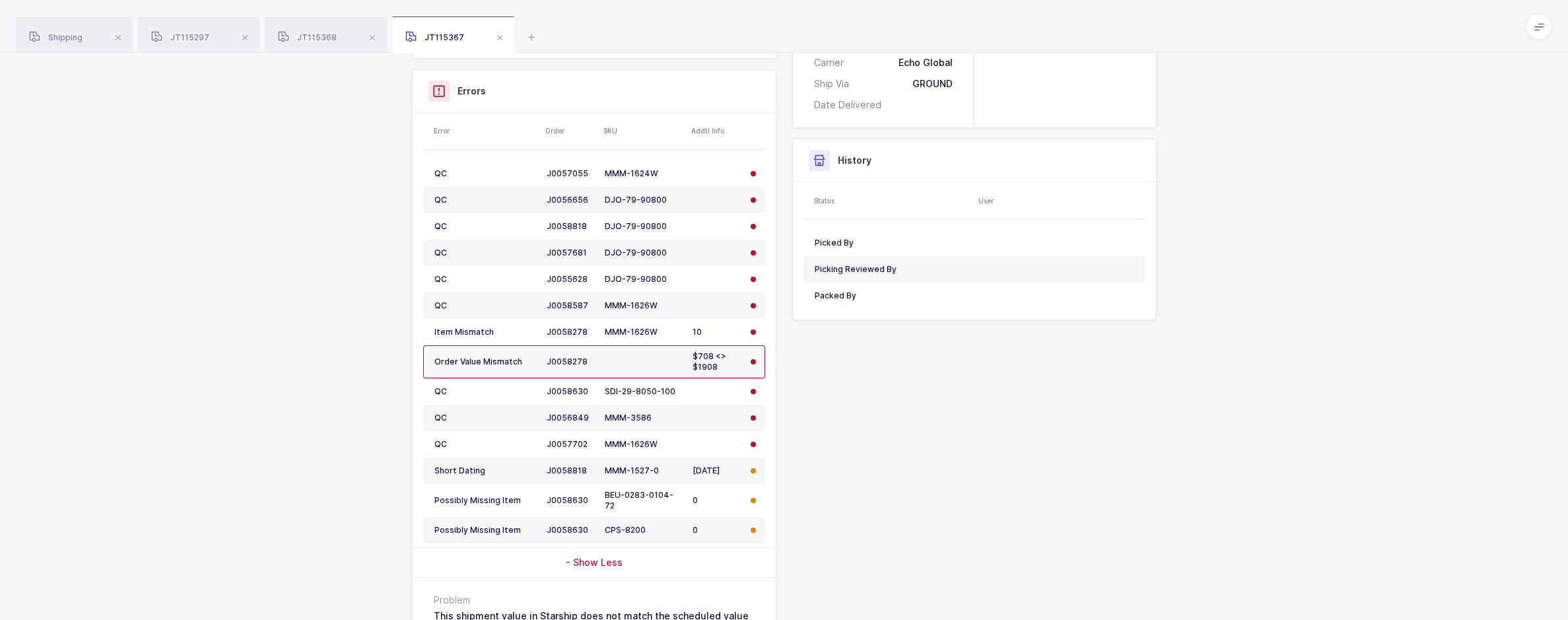
click at [732, 215] on div "Shipment Info Approve Shipment Number JT115367 Status Pending Customer Henry Sc…" at bounding box center [784, 204] width 1568 height 1119
click at [326, 24] on div "JT115368" at bounding box center [326, 35] width 122 height 37
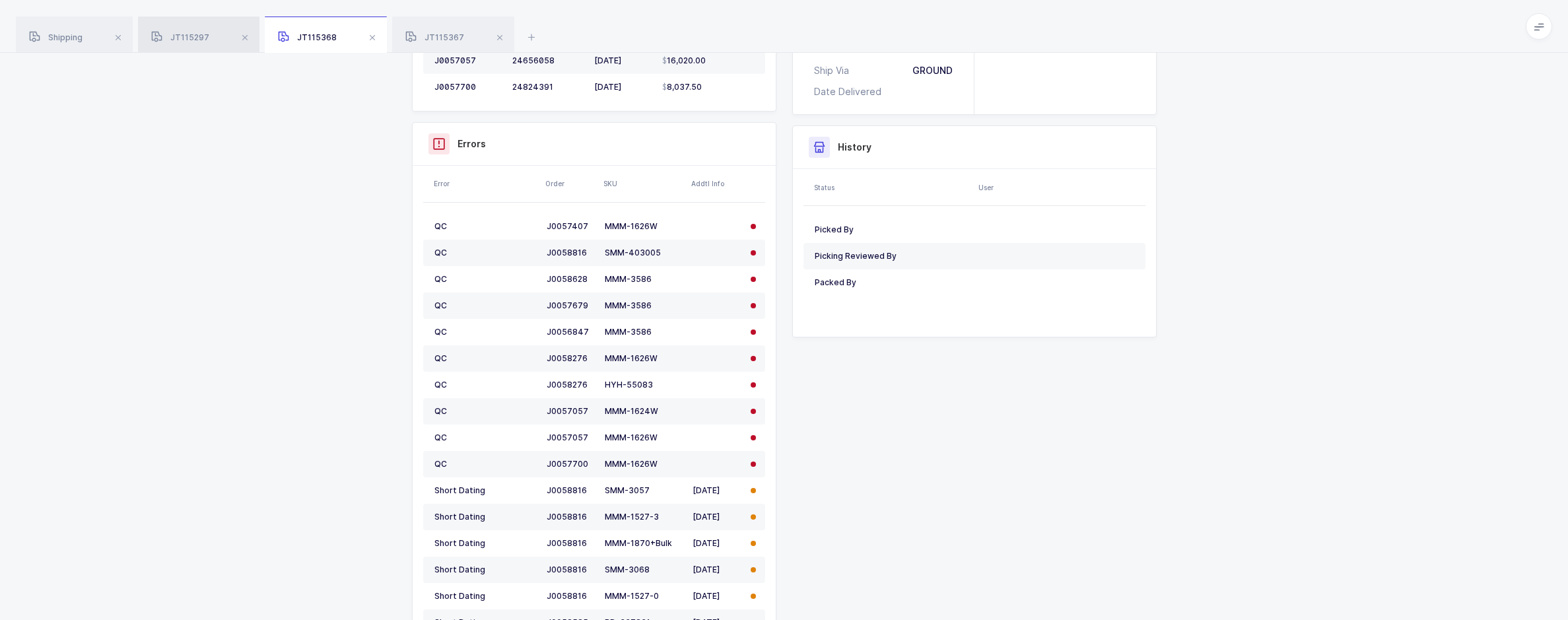
click at [206, 28] on div "JT115297" at bounding box center [199, 35] width 121 height 37
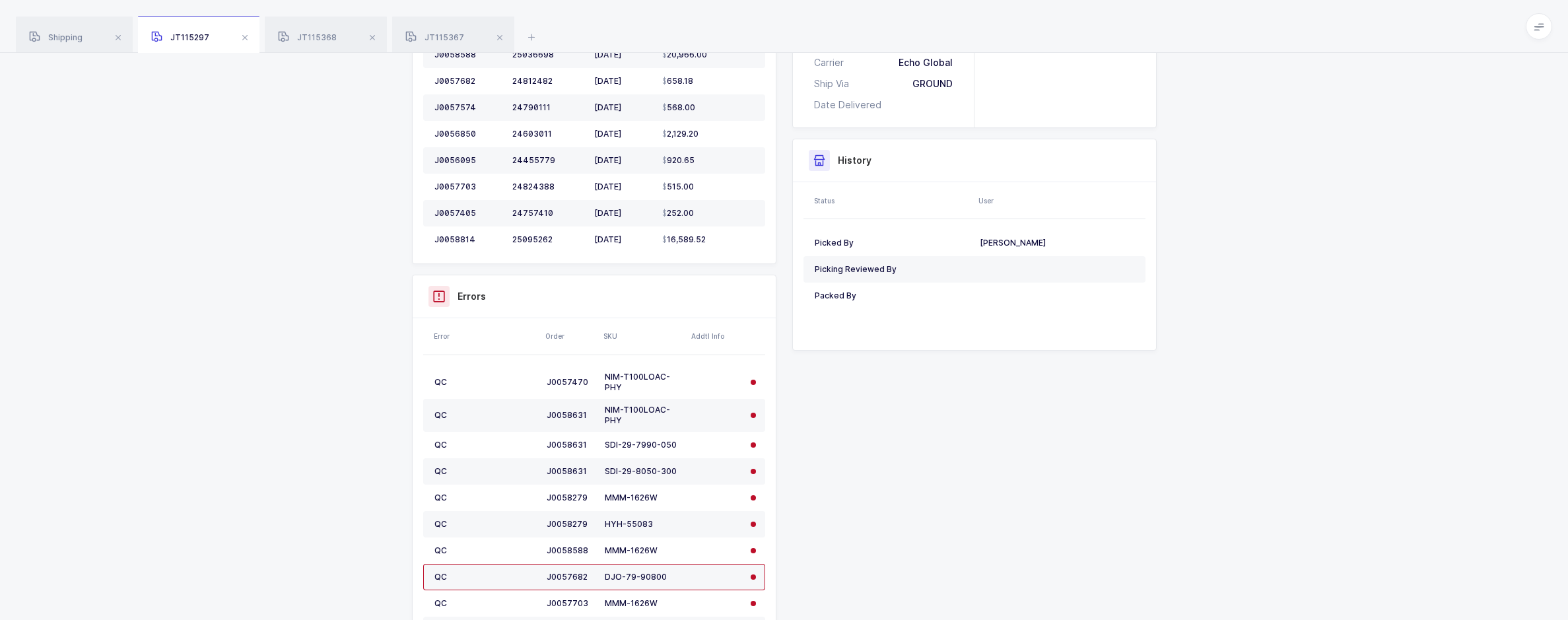
click at [732, 476] on div "Shipment Info Shipment Number JT115297 Status Picking Customer Henry Schein DC …" at bounding box center [784, 335] width 760 height 1337
drag, startPoint x: 1312, startPoint y: 226, endPoint x: 1145, endPoint y: 302, distance: 183.5
click at [732, 226] on div "Shipment Info Shipment Number JT115297 Status Picking Customer Henry Schein DC …" at bounding box center [784, 339] width 1568 height 1389
click at [732, 128] on div "Shipment Info Shipment Number JT115297 Status Picking Customer Henry Schein DC …" at bounding box center [784, 339] width 1568 height 1389
drag, startPoint x: 626, startPoint y: 389, endPoint x: 603, endPoint y: 376, distance: 26.4
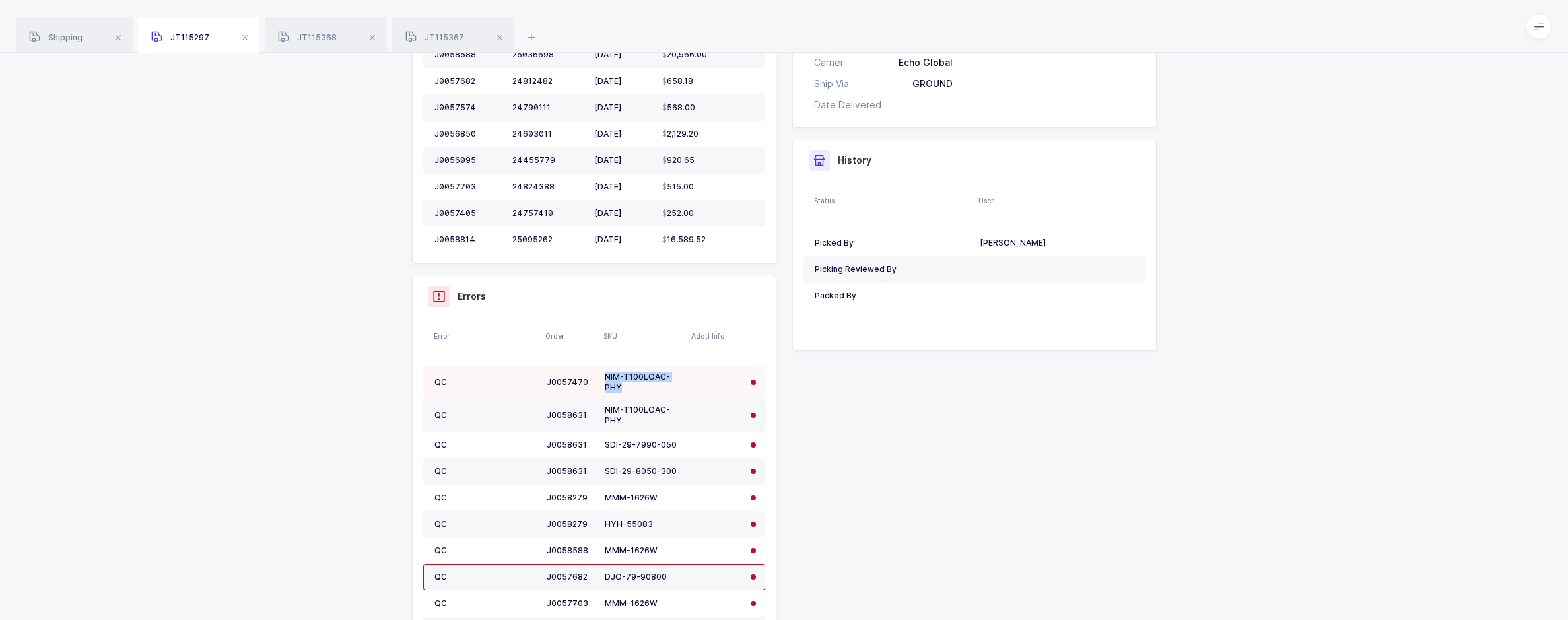
click at [603, 376] on td "NIM-T100LOAC-PHY" at bounding box center [644, 382] width 88 height 33
copy div "NIM-T100LOAC-PHY"
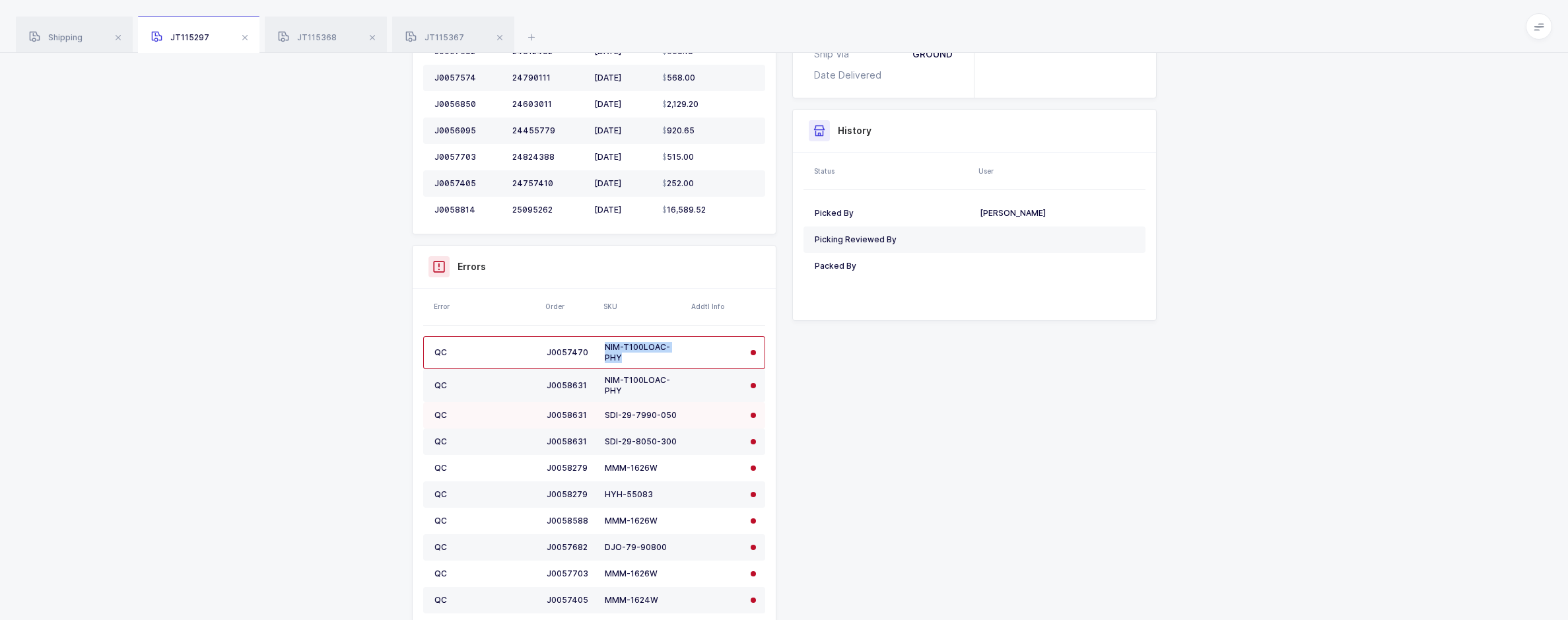
scroll to position [611, 0]
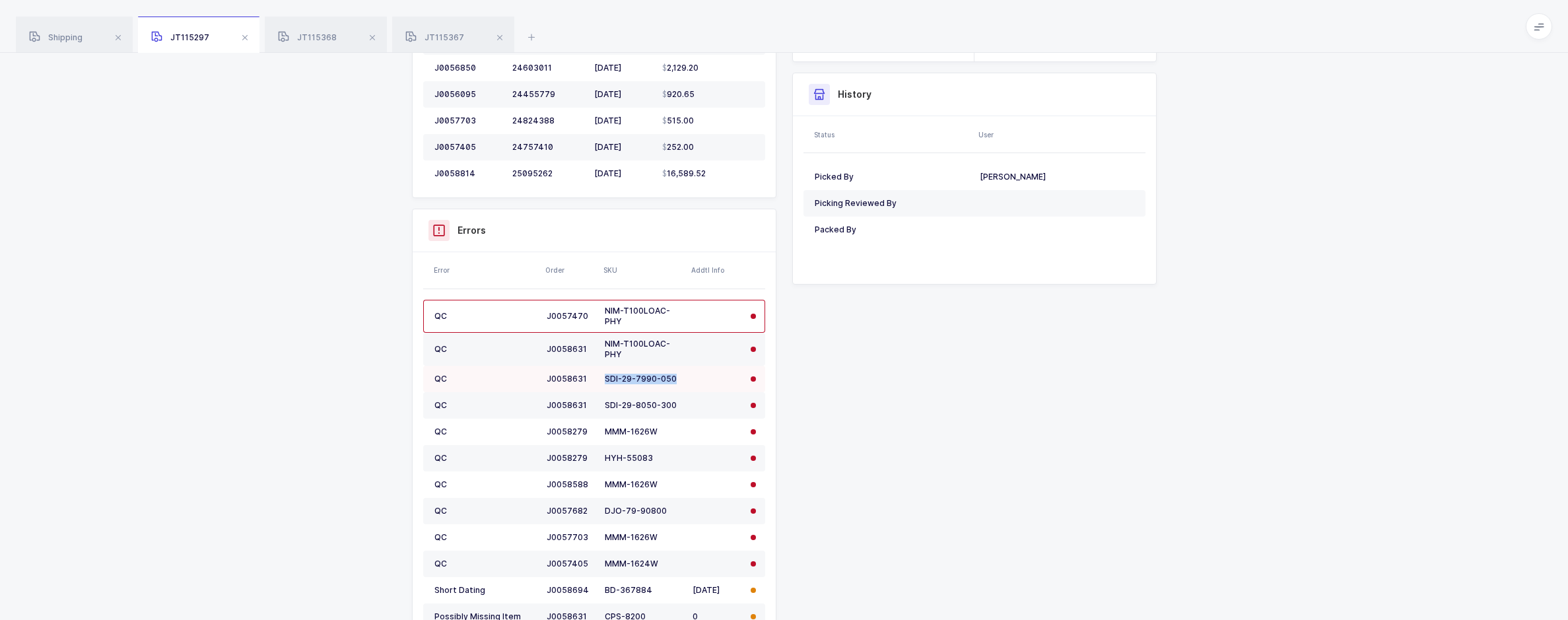
drag, startPoint x: 672, startPoint y: 382, endPoint x: 596, endPoint y: 385, distance: 76.1
click at [596, 385] on tr "QC J0058631 SDI-29-7990-050" at bounding box center [594, 379] width 342 height 27
copy tr "SDI-29-7990-050"
click at [732, 273] on div "Shipment Info Shipment Number JT115297 Status Picking Customer Henry Schein DC …" at bounding box center [784, 273] width 1568 height 1389
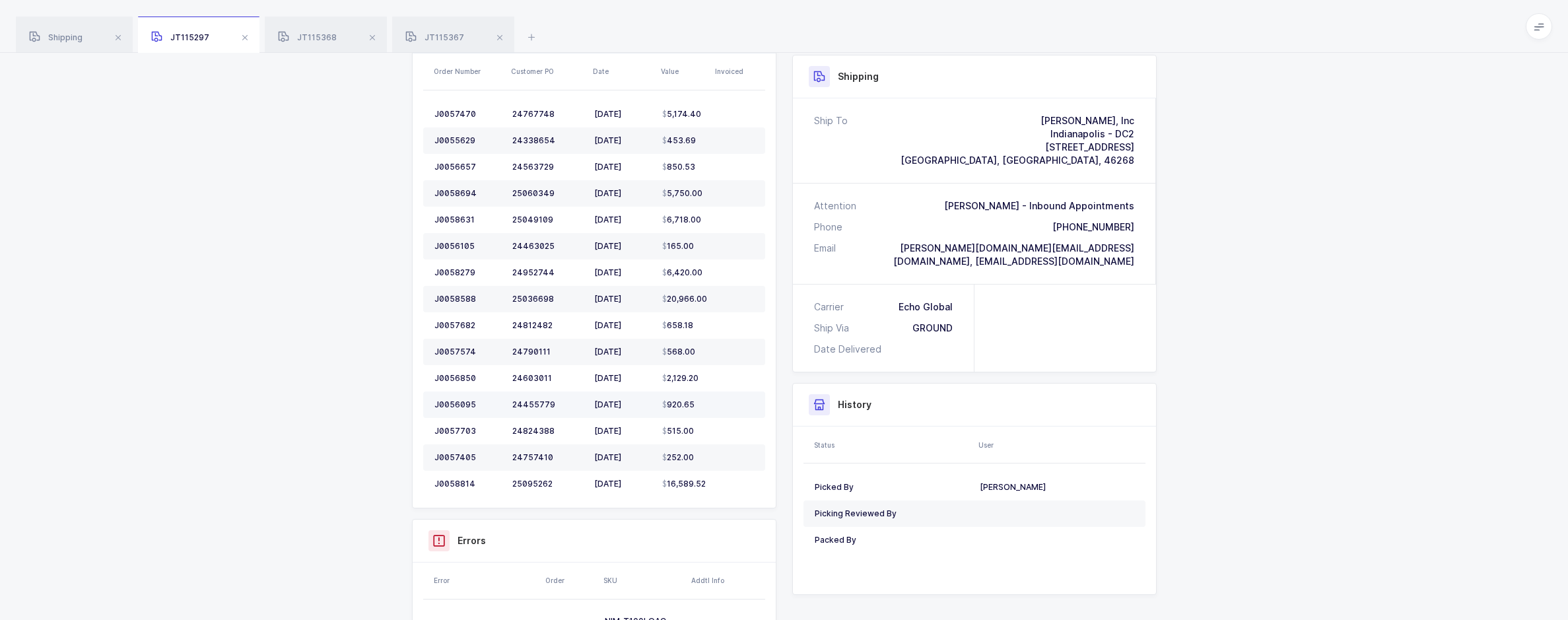
scroll to position [149, 0]
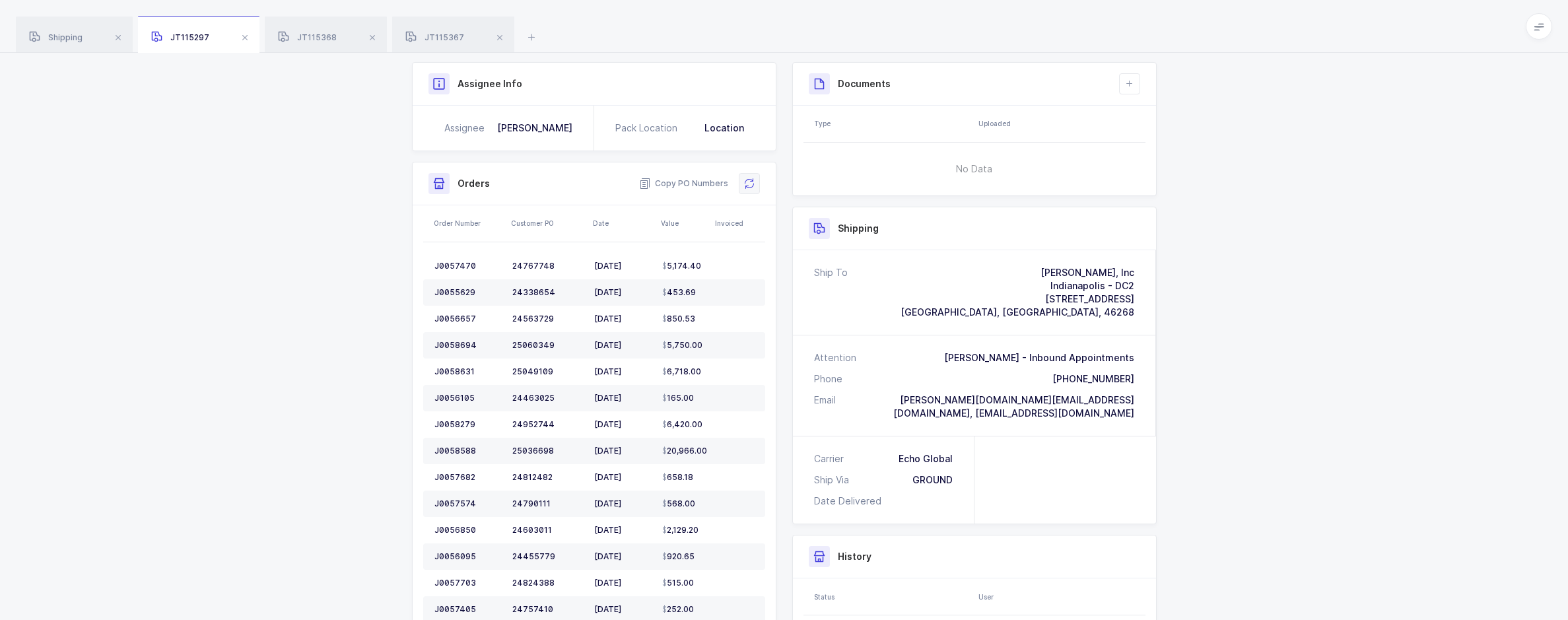
click at [732, 187] on icon at bounding box center [749, 184] width 11 height 11
drag, startPoint x: 1303, startPoint y: 293, endPoint x: 1280, endPoint y: 277, distance: 28.0
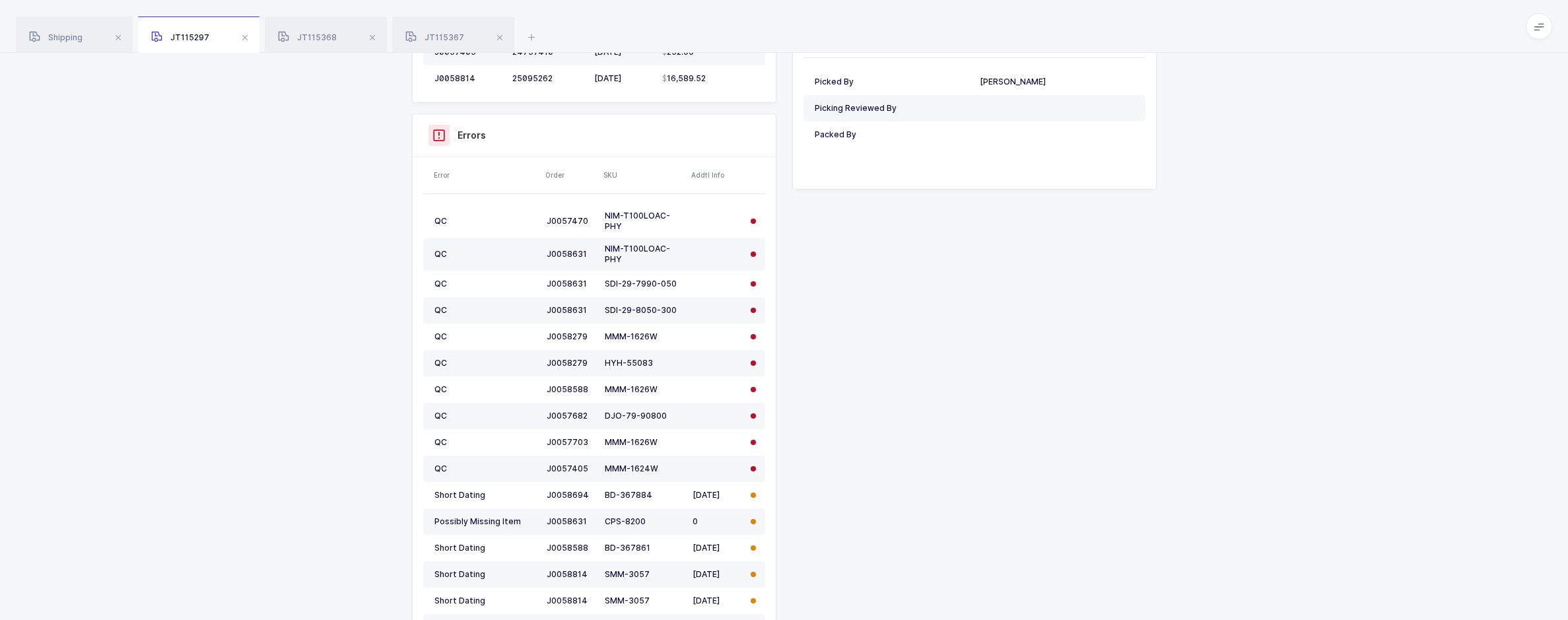
scroll to position [726, 0]
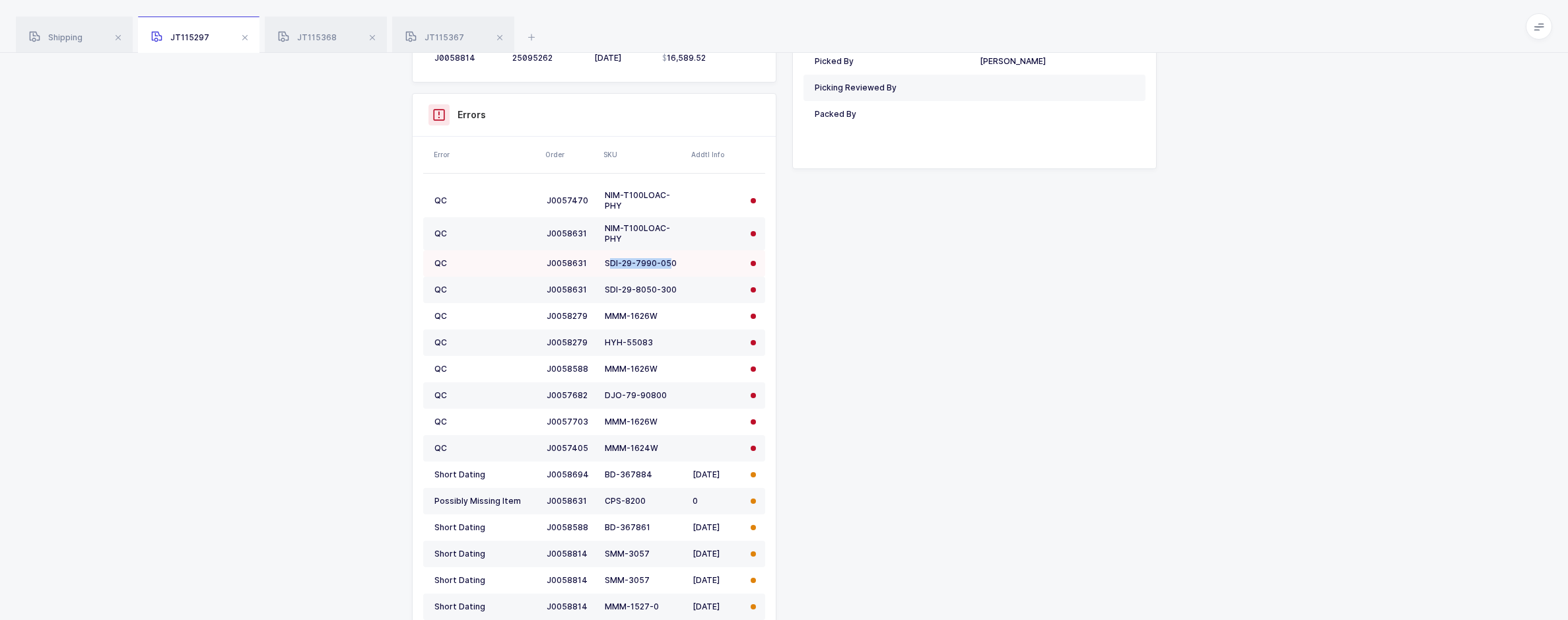
drag, startPoint x: 669, startPoint y: 264, endPoint x: 612, endPoint y: 267, distance: 57.1
click at [612, 267] on div "SDI-29-7990-050" at bounding box center [644, 263] width 77 height 11
drag, startPoint x: 612, startPoint y: 267, endPoint x: 798, endPoint y: 288, distance: 187.2
click at [732, 288] on div "Shipment Info Shipment Number JT115297 Status Picking Customer Henry Schein DC …" at bounding box center [784, 153] width 760 height 1337
drag, startPoint x: 677, startPoint y: 263, endPoint x: 597, endPoint y: 266, distance: 80.1
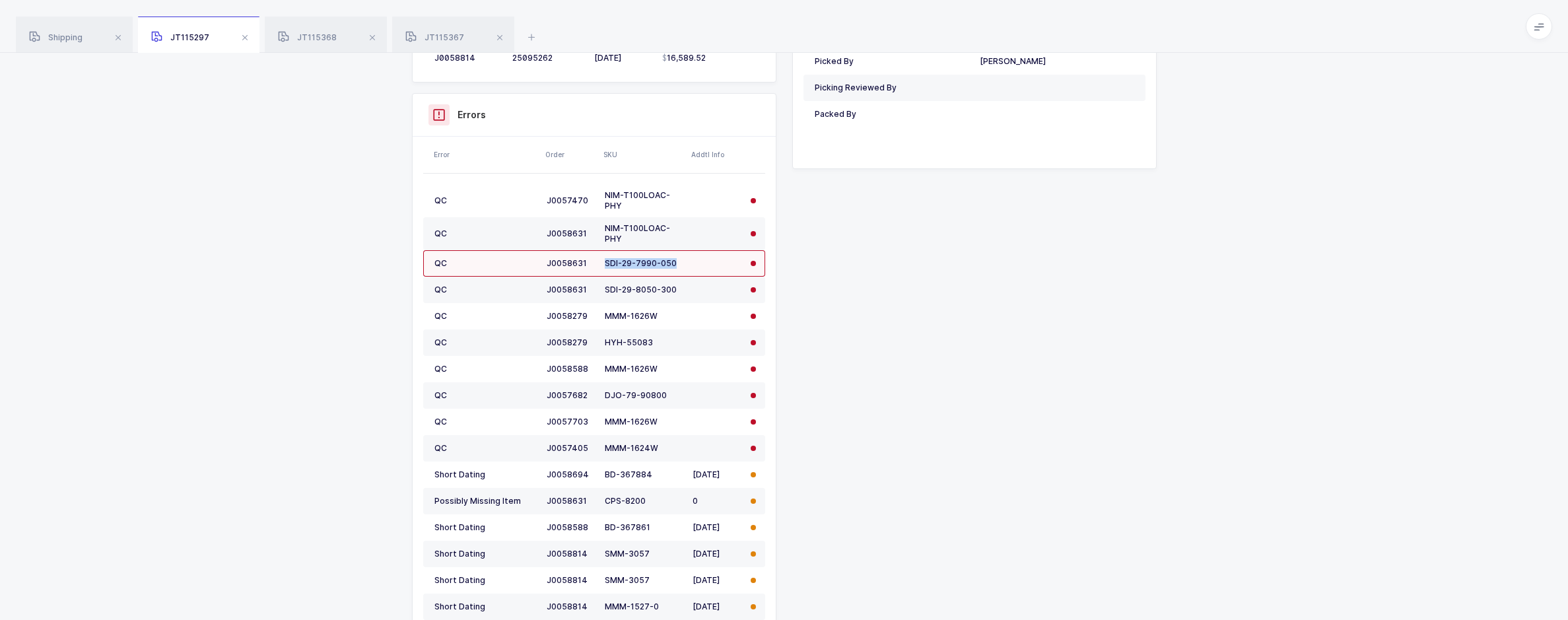
click at [597, 266] on tr "QC J0058631 SDI-29-7990-050" at bounding box center [594, 263] width 342 height 27
copy tr "SDI-29-7990-050"
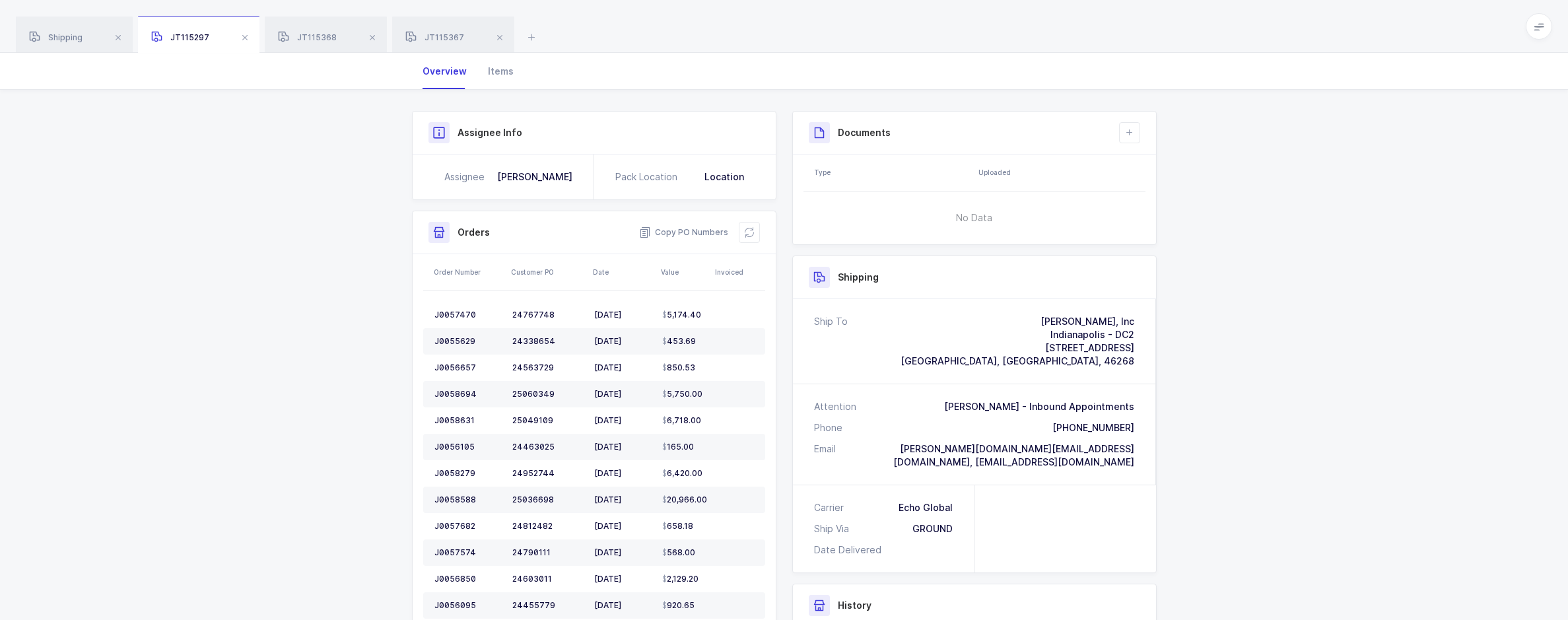
scroll to position [0, 0]
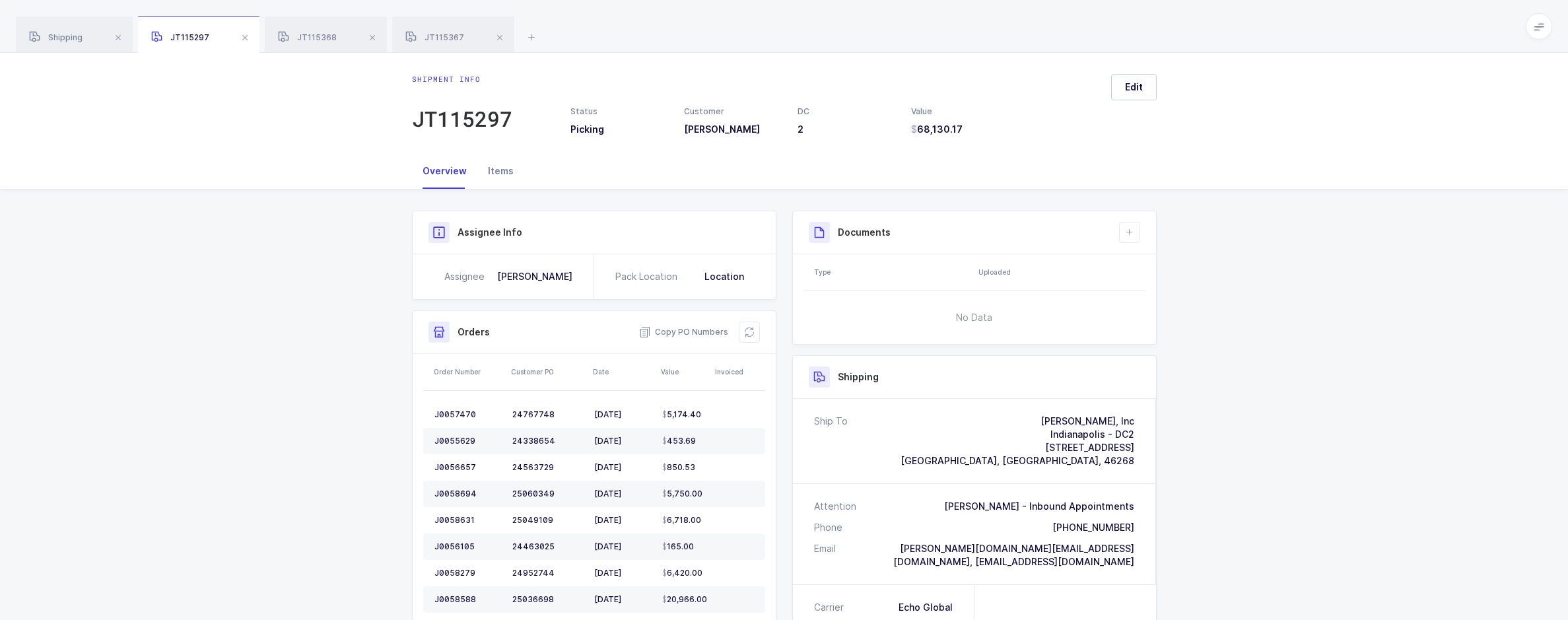
click at [502, 181] on div "Items" at bounding box center [501, 171] width 47 height 36
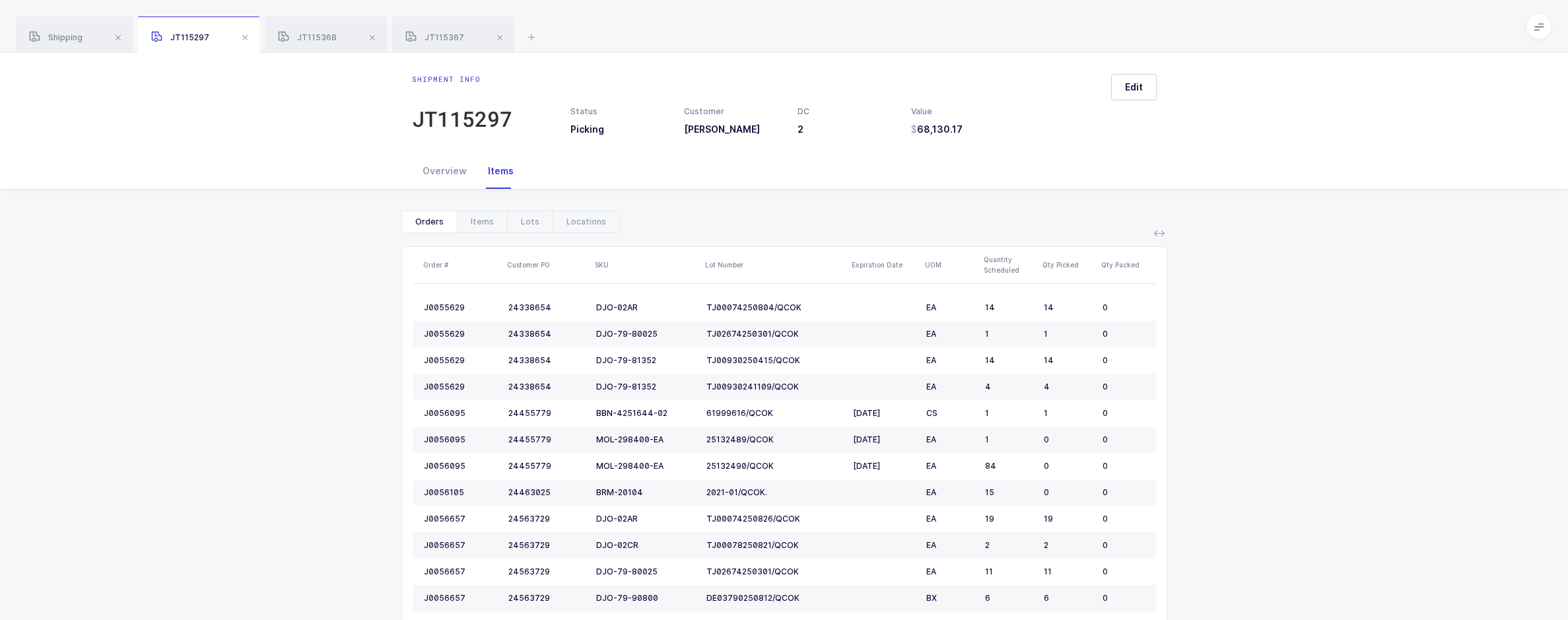
scroll to position [1001, 0]
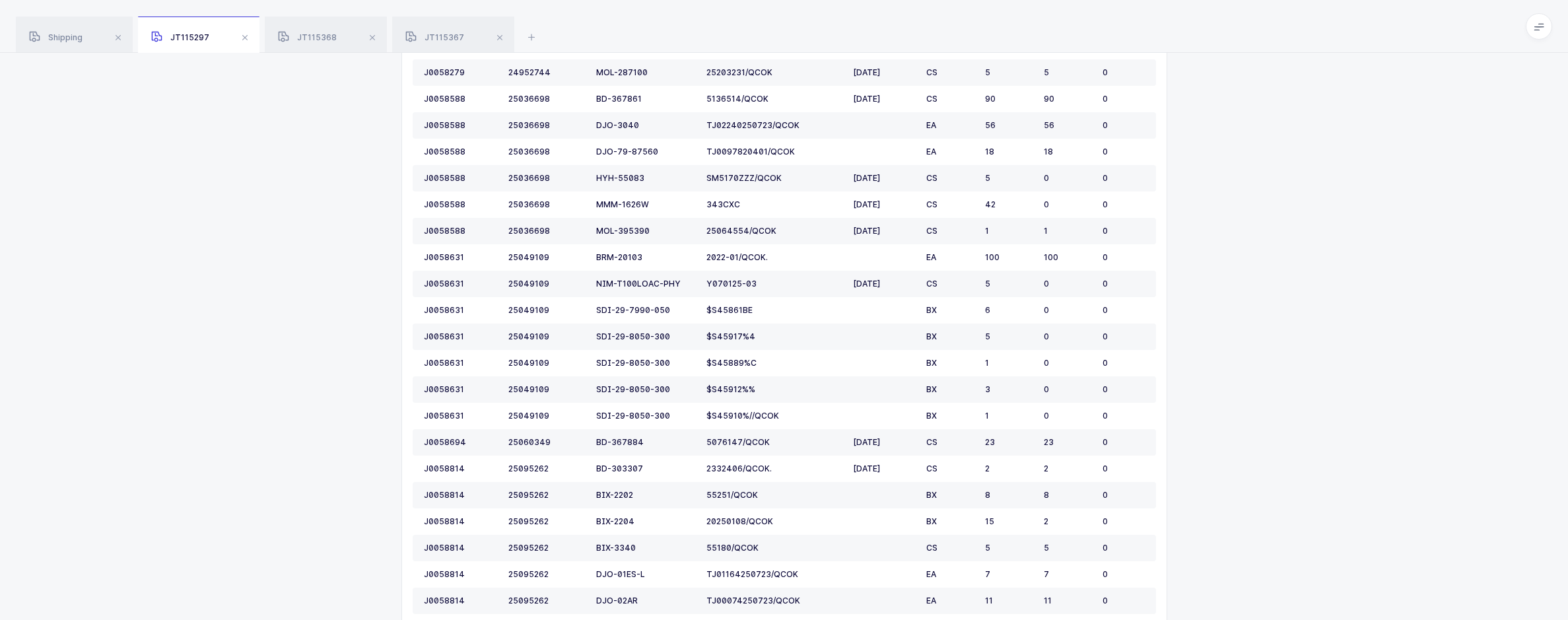
click at [732, 363] on div "Show canceled Orders Items Lots Locations Order # Customer PO SKU Lot Number Ex…" at bounding box center [784, 266] width 1547 height 2155
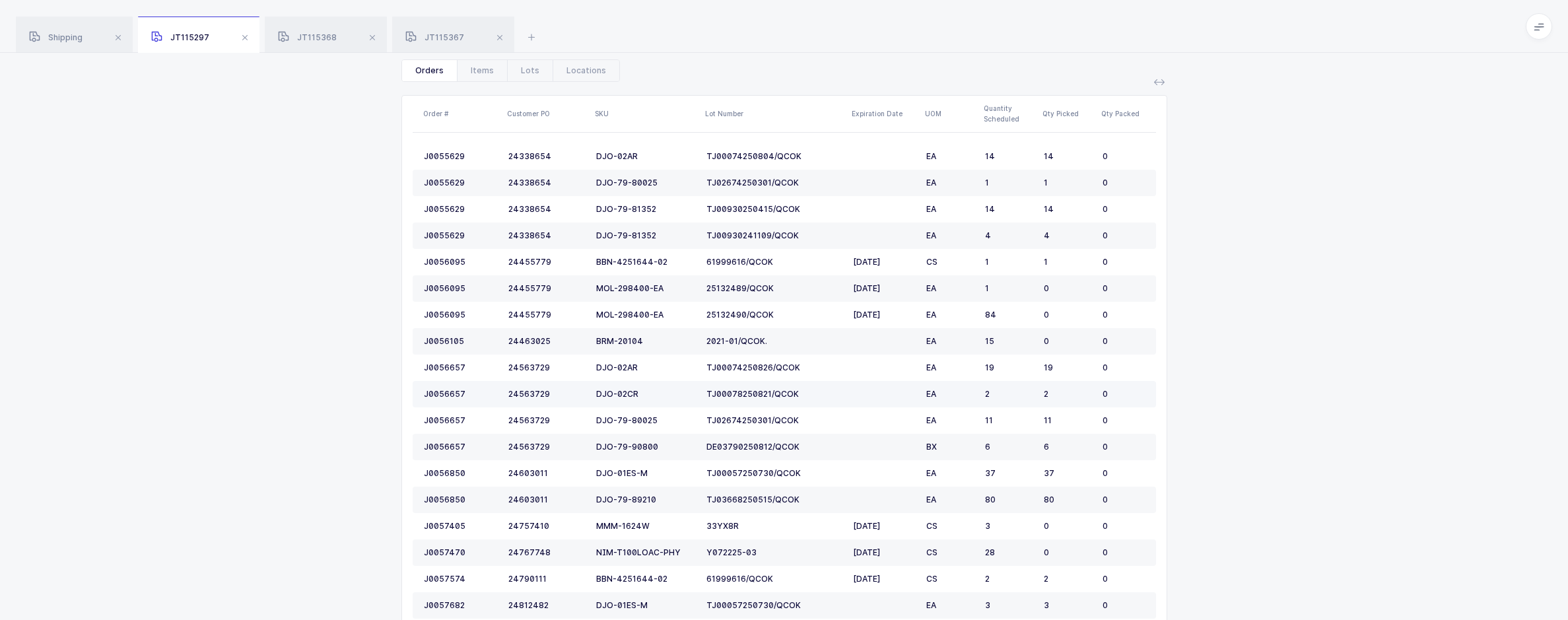
scroll to position [0, 0]
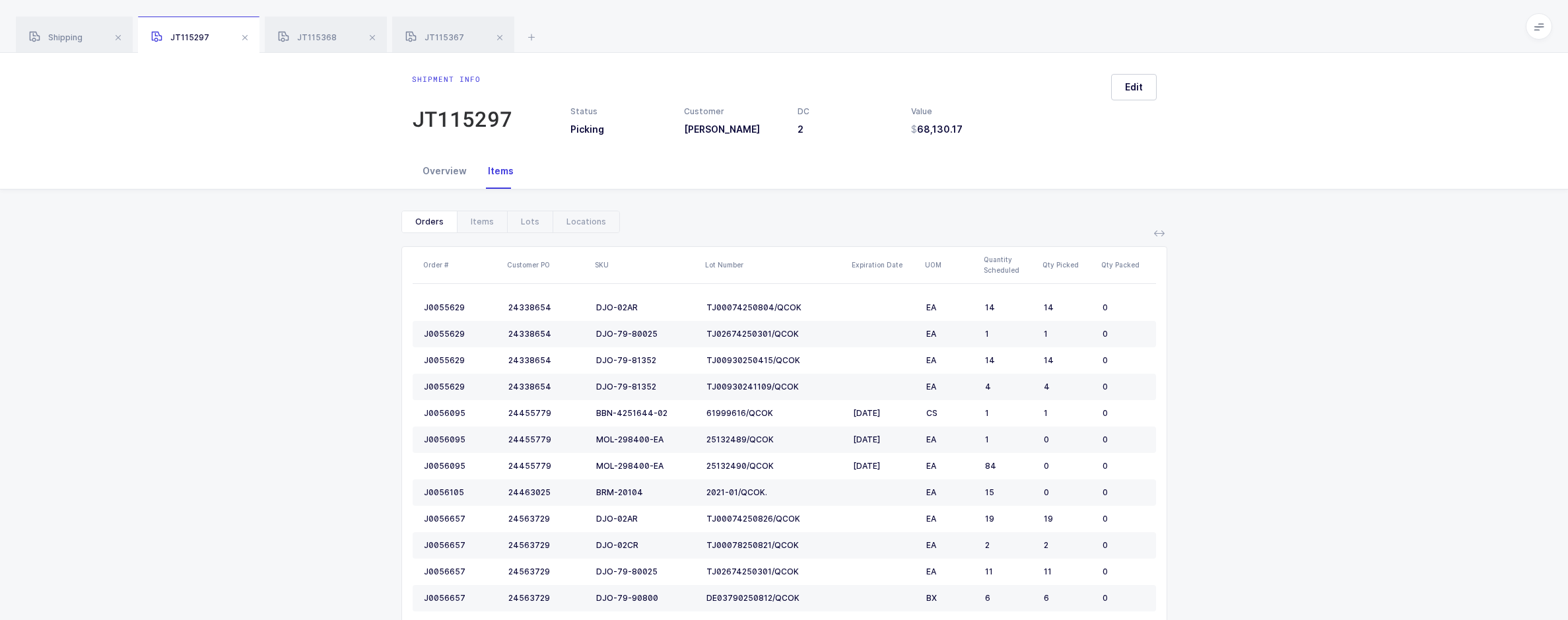
click at [426, 175] on div "Overview" at bounding box center [445, 171] width 65 height 36
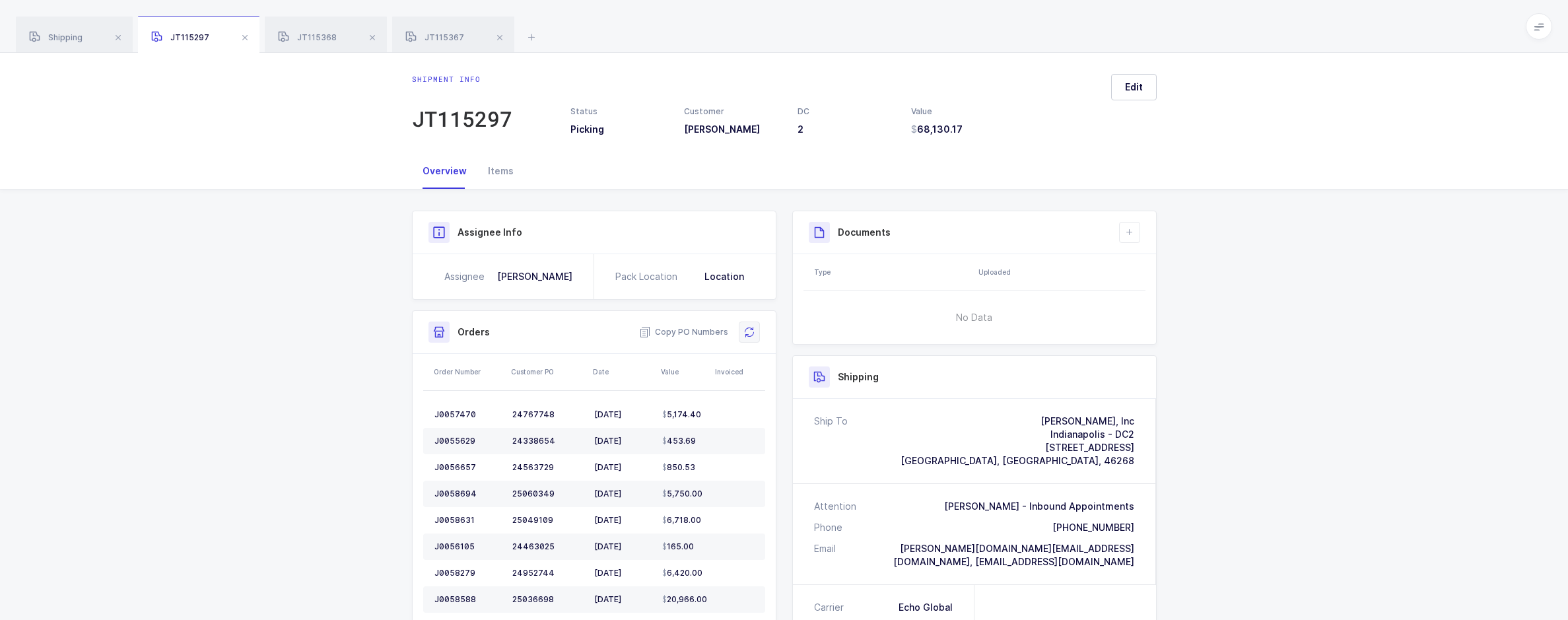
click at [732, 335] on icon at bounding box center [749, 332] width 11 height 11
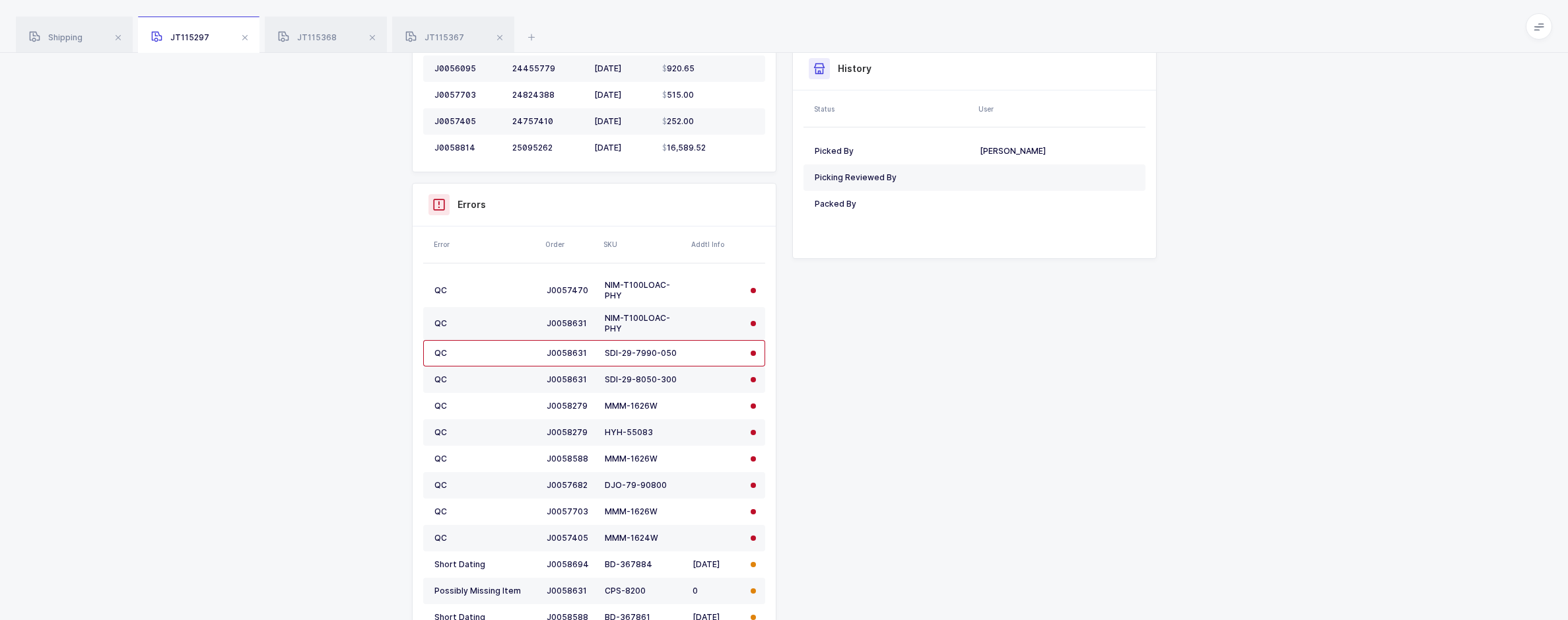
scroll to position [792, 0]
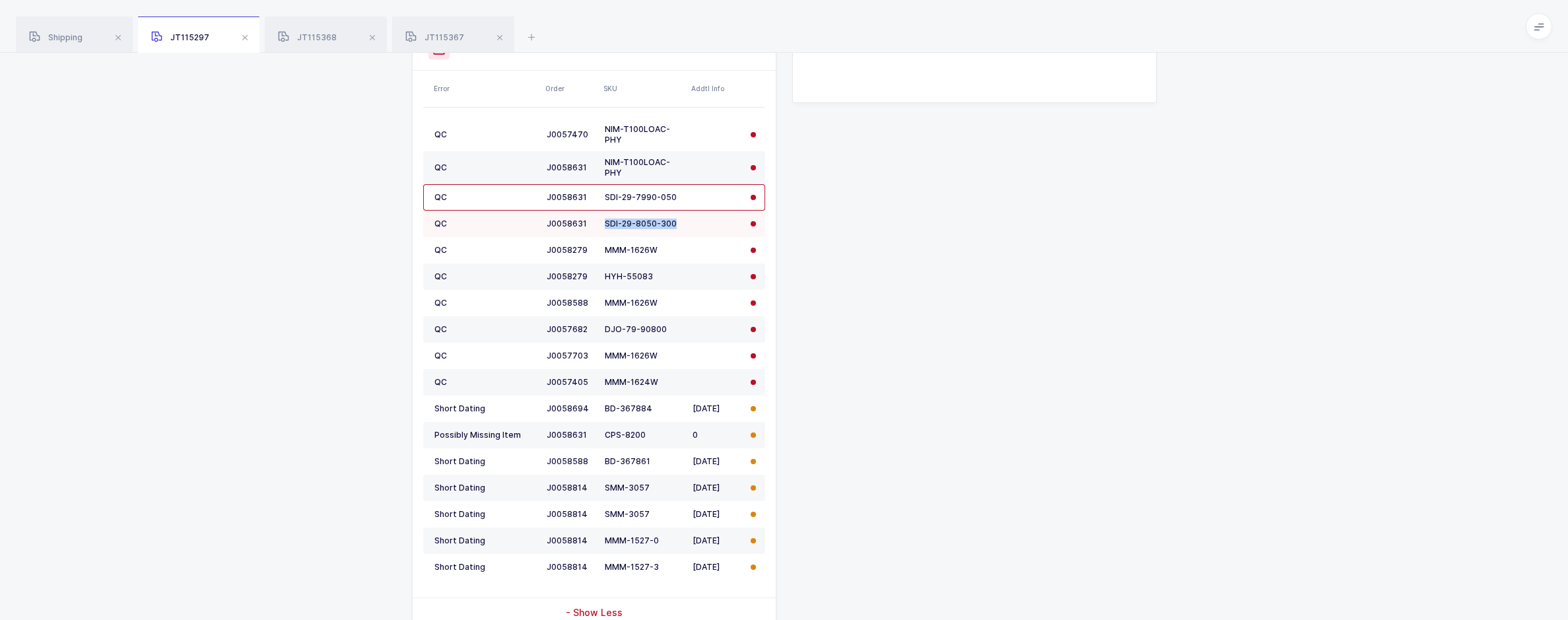
drag, startPoint x: 678, startPoint y: 223, endPoint x: 605, endPoint y: 226, distance: 73.1
click at [605, 226] on div "SDI-29-8050-300" at bounding box center [644, 224] width 77 height 11
copy div "SDI-29-8050-300"
click at [732, 370] on div "Shipment Info Shipment Number JT115297 Status Picking Customer Henry Schein DC …" at bounding box center [784, 92] width 1568 height 1389
